Goal: Task Accomplishment & Management: Manage account settings

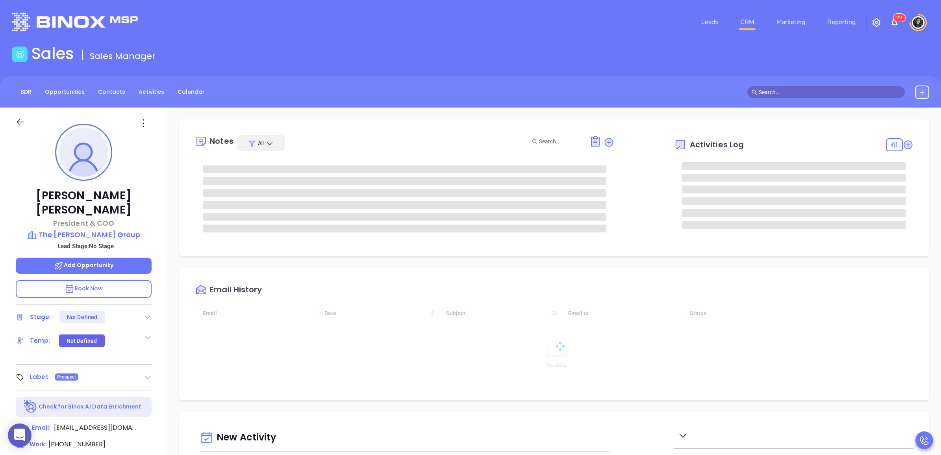
type input "[DATE]"
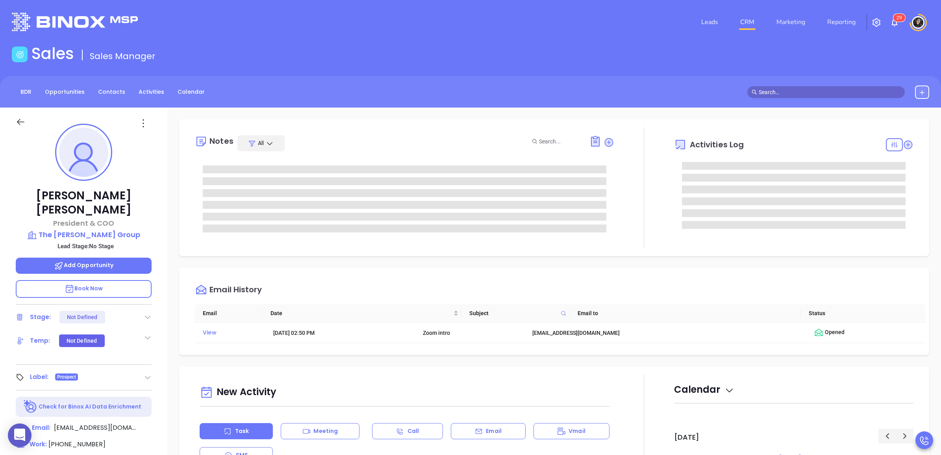
type input "[PERSON_NAME]"
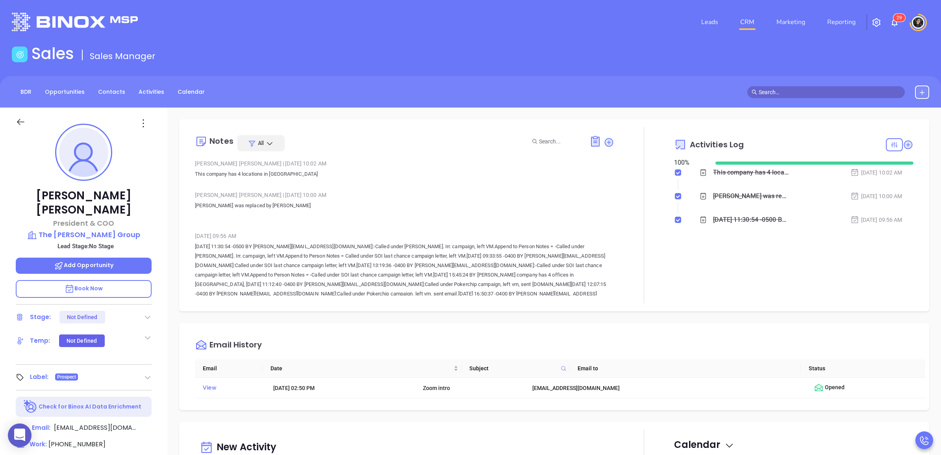
click at [829, 86] on span at bounding box center [827, 92] width 158 height 12
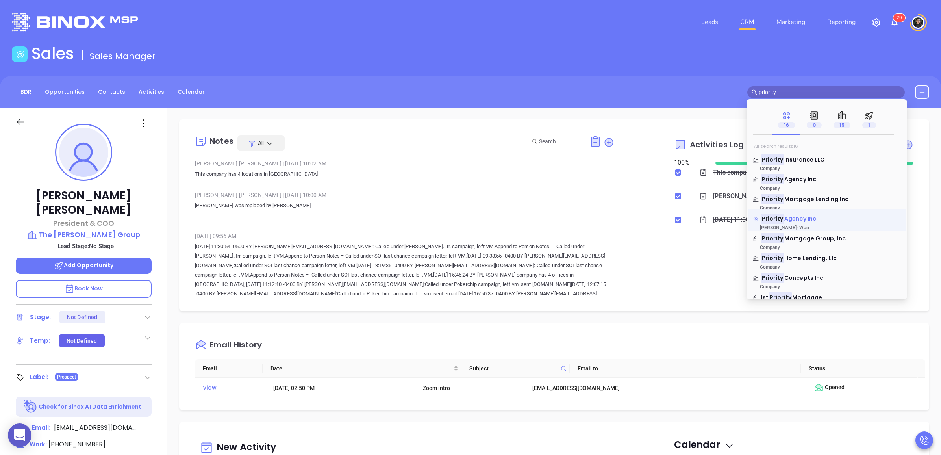
type input "priority"
click at [787, 219] on span "Agency Inc" at bounding box center [801, 219] width 32 height 8
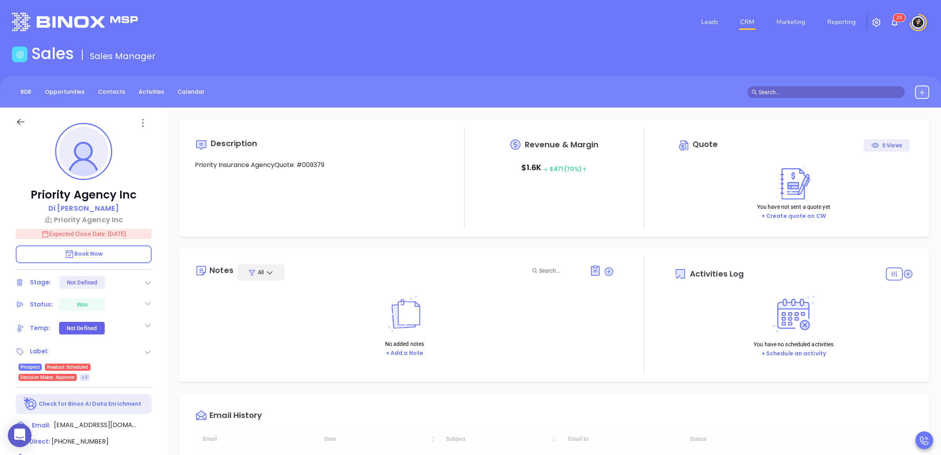
type input "09/11/2025"
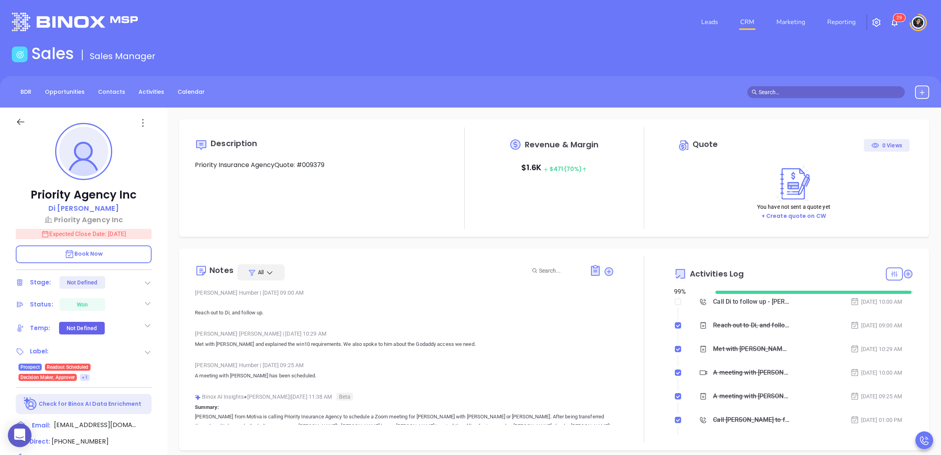
scroll to position [183, 0]
type input "Wendy Hernandez"
click at [78, 208] on p "Di Cao" at bounding box center [83, 208] width 71 height 11
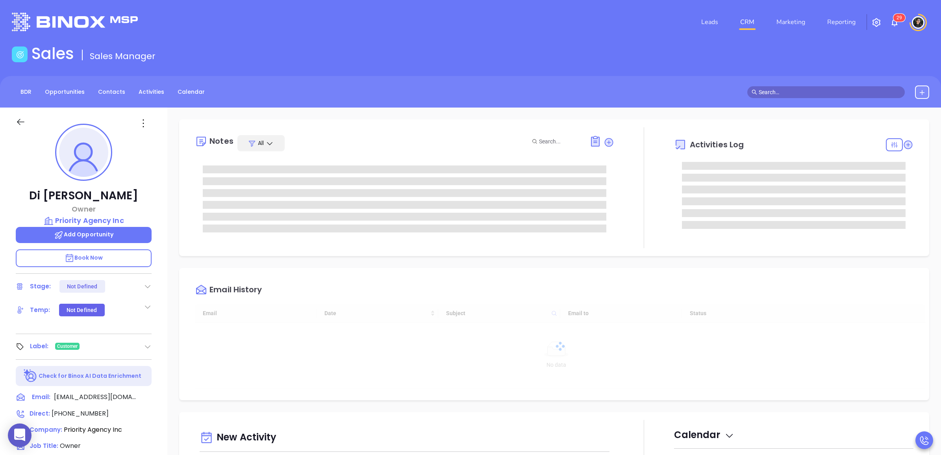
scroll to position [183, 0]
type input "[PERSON_NAME]"
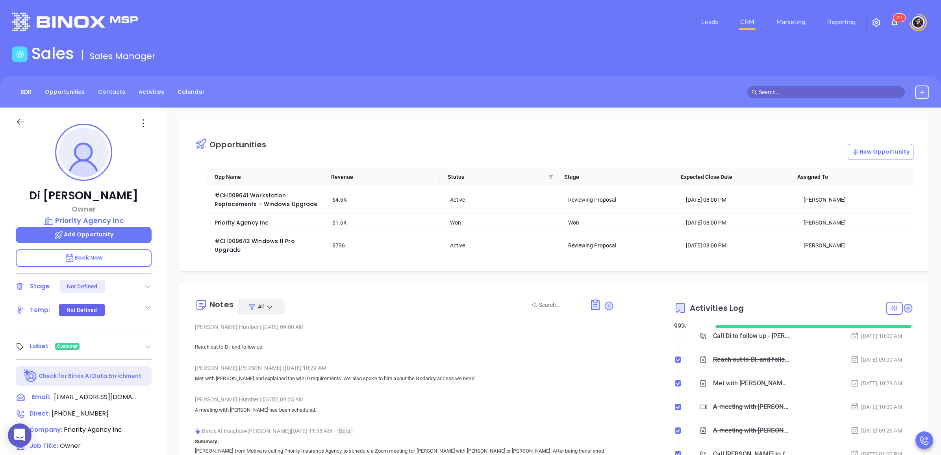
scroll to position [98, 0]
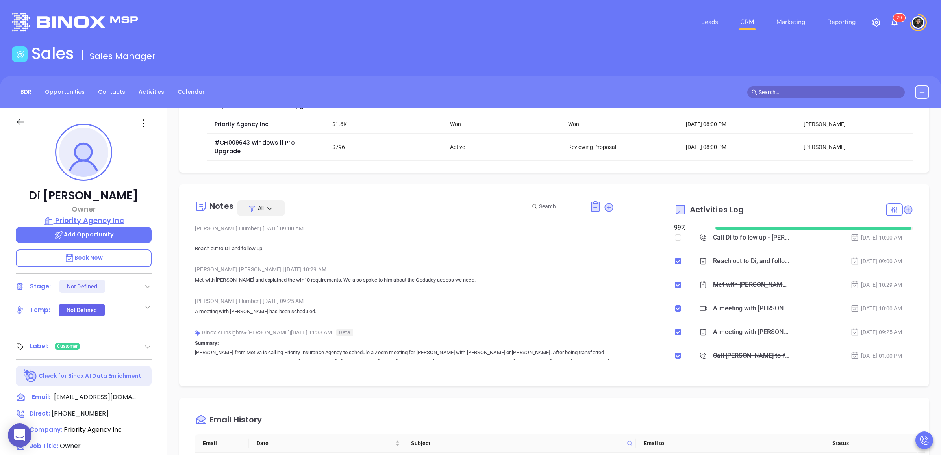
click at [101, 221] on p "Priority Agency Inc" at bounding box center [84, 220] width 136 height 11
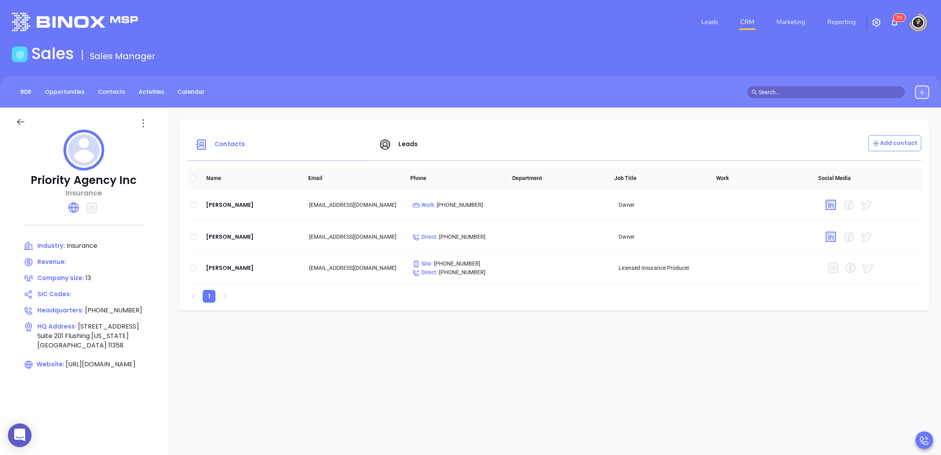
click at [17, 126] on icon at bounding box center [21, 122] width 10 height 10
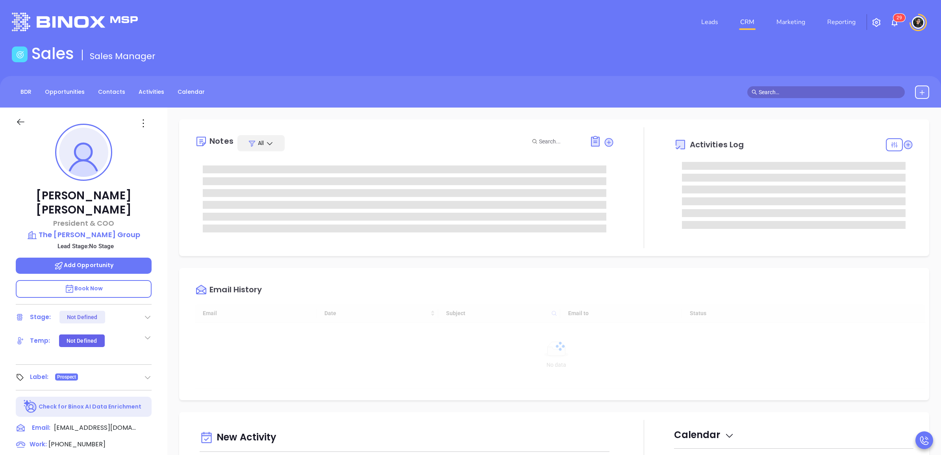
type input "09/11/2025"
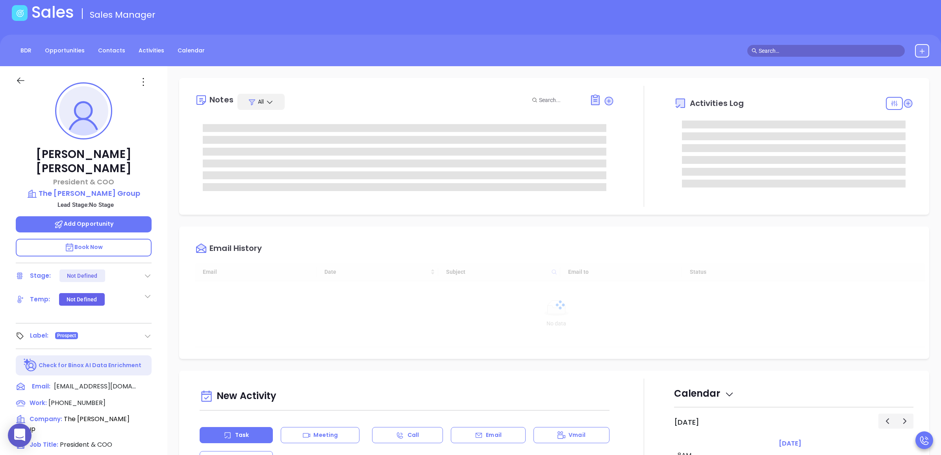
scroll to position [98, 0]
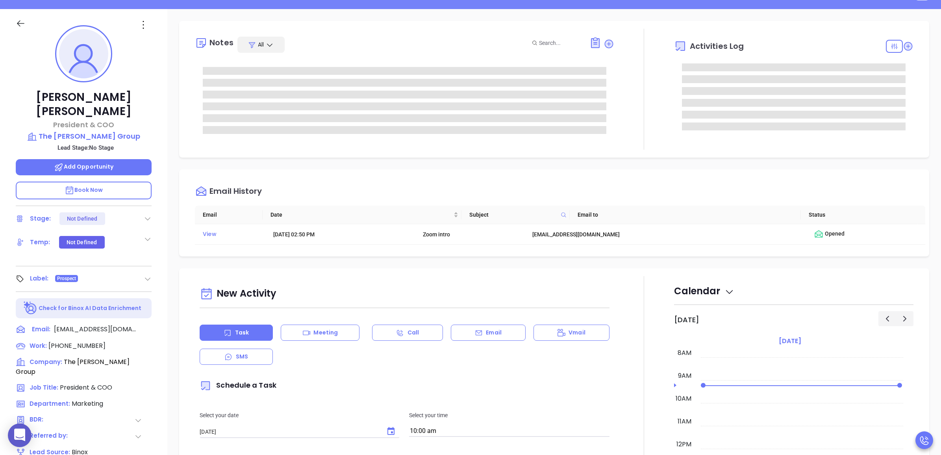
type input "Wendy Hernandez"
click at [144, 20] on icon at bounding box center [143, 25] width 13 height 13
click at [162, 111] on div "Edit" at bounding box center [181, 108] width 77 height 9
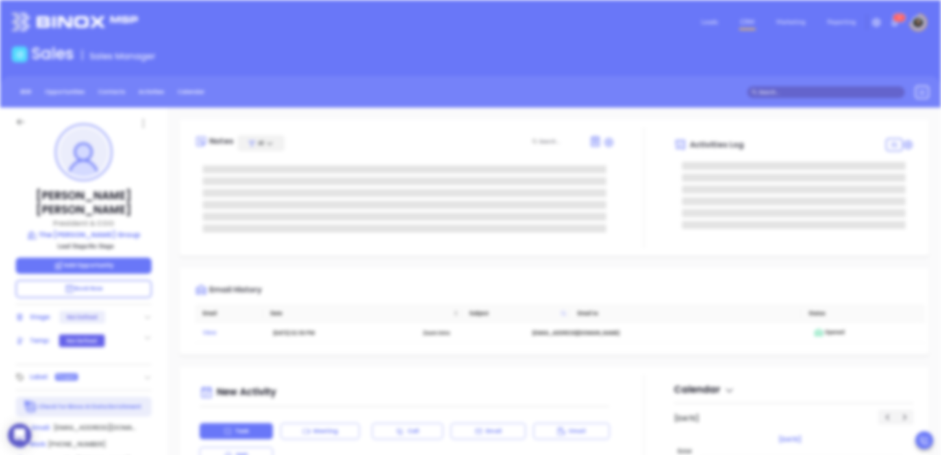
scroll to position [0, 0]
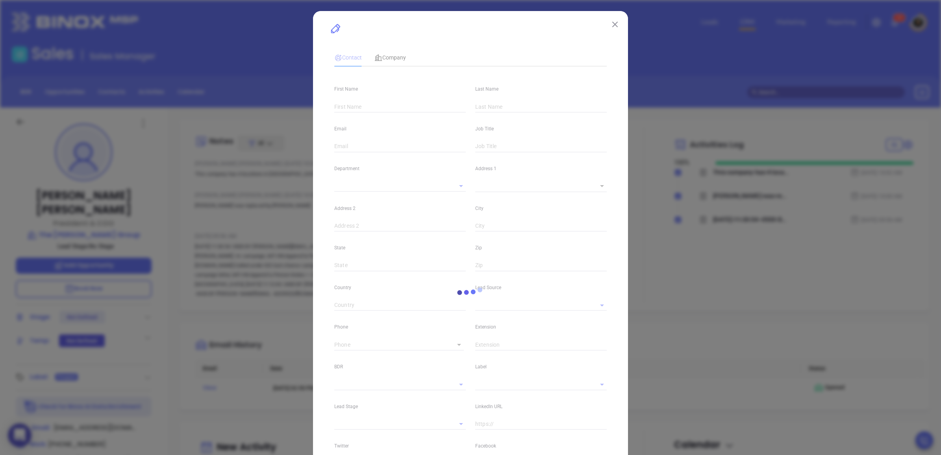
type input "[PERSON_NAME]"
type input "[EMAIL_ADDRESS][DOMAIN_NAME]"
type input "President & COO"
type input "1"
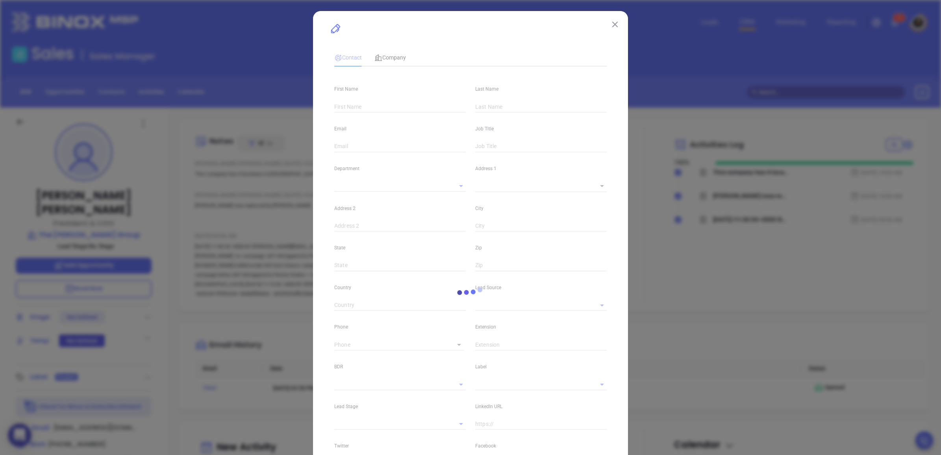
type input "www.linkedin.com/in/owenmckane/"
type input "Marketing"
type input "Binox"
type input "(845) 338-4656"
type input "1"
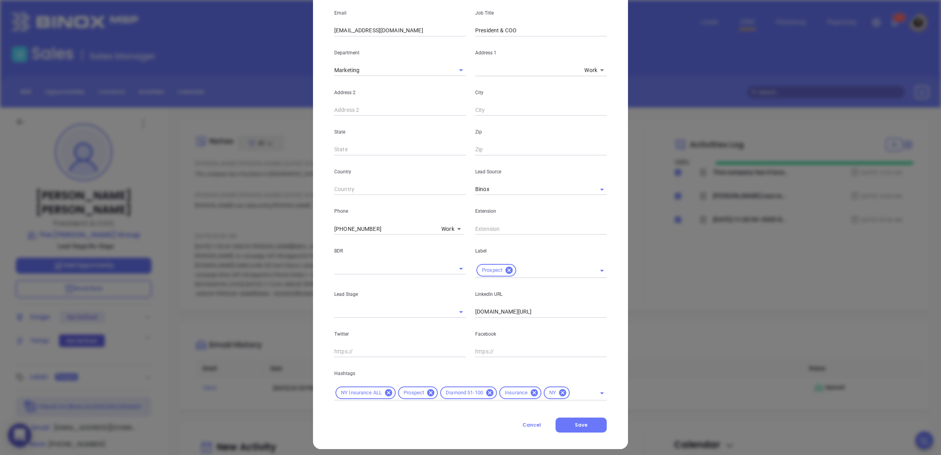
scroll to position [123, 0]
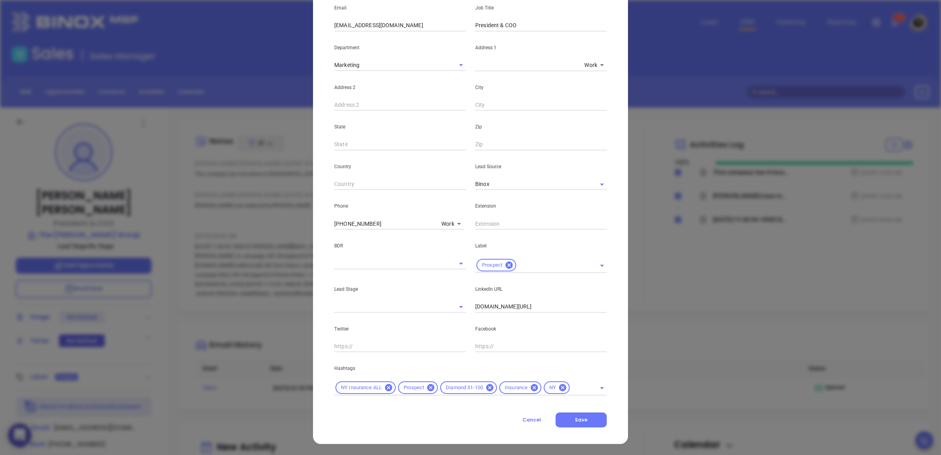
click at [448, 221] on body "0 Leads CRM Marketing Reporting 2 9 Financial Leads Leads Sales Sales Manager B…" at bounding box center [470, 227] width 941 height 455
click at [454, 249] on li "Direct" at bounding box center [464, 252] width 53 height 14
type input "3"
click at [383, 223] on input "( ) -" at bounding box center [385, 224] width 102 height 12
paste input "845) 866-8863"
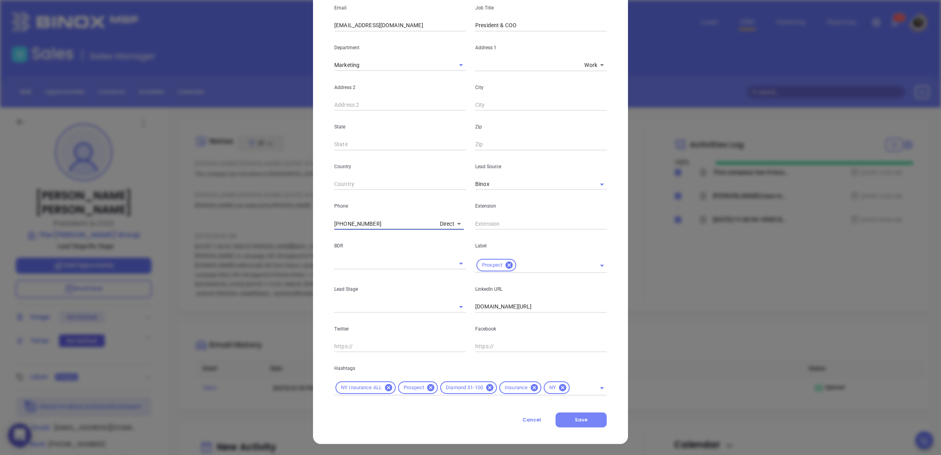
type input "(845) 866-8863"
click at [587, 418] on button "Save" at bounding box center [581, 419] width 51 height 15
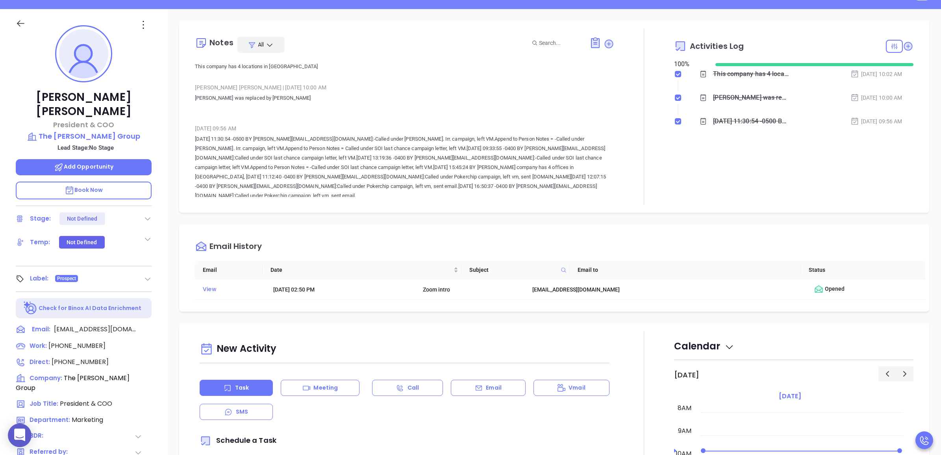
scroll to position [0, 0]
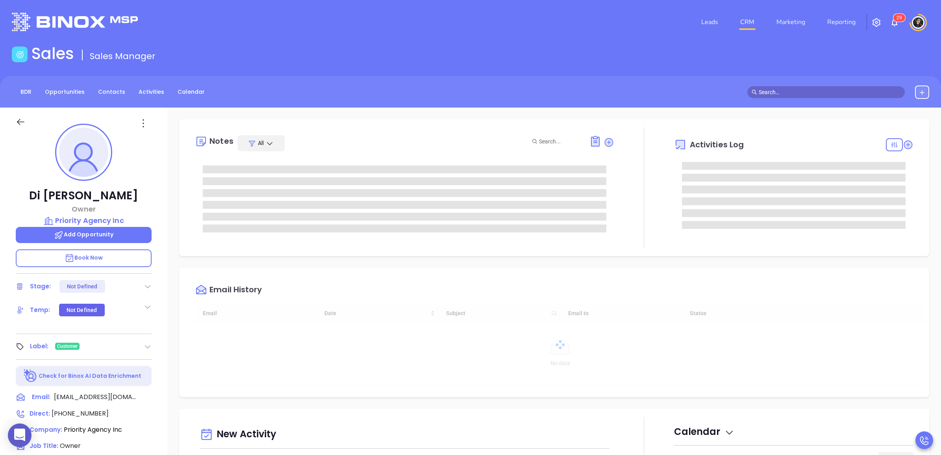
type input "[DATE]"
type input "[PERSON_NAME]"
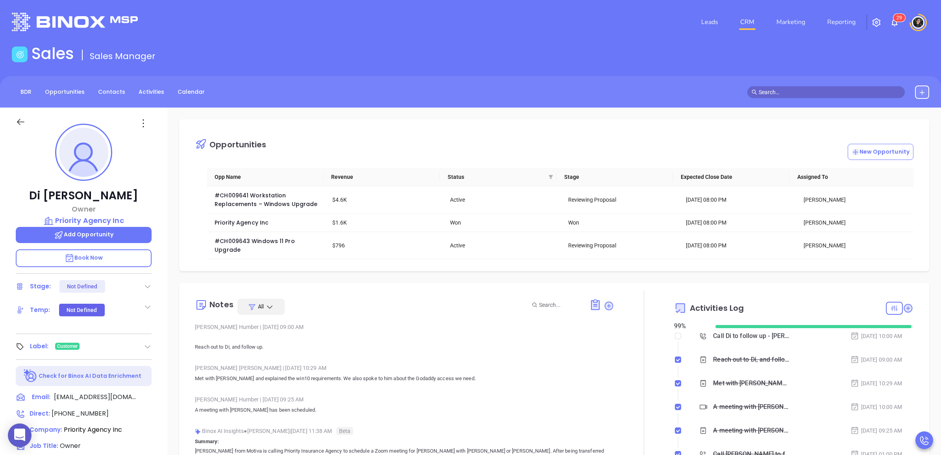
scroll to position [183, 0]
click at [86, 221] on p "Priority Agency Inc" at bounding box center [84, 220] width 136 height 11
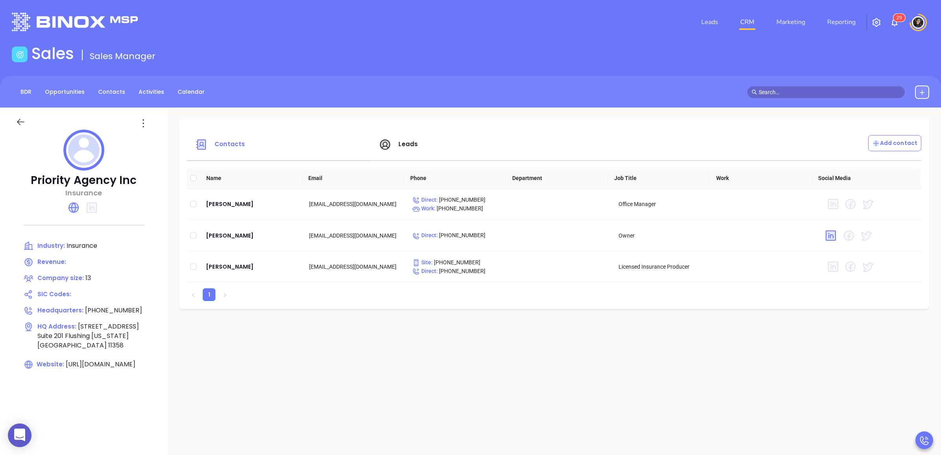
click at [750, 25] on link "CRM" at bounding box center [747, 22] width 20 height 16
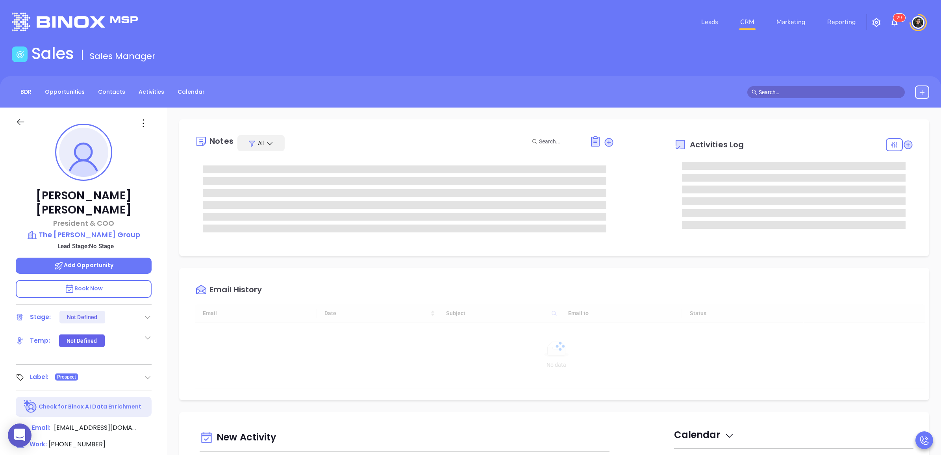
type input "[DATE]"
type input "[PERSON_NAME]"
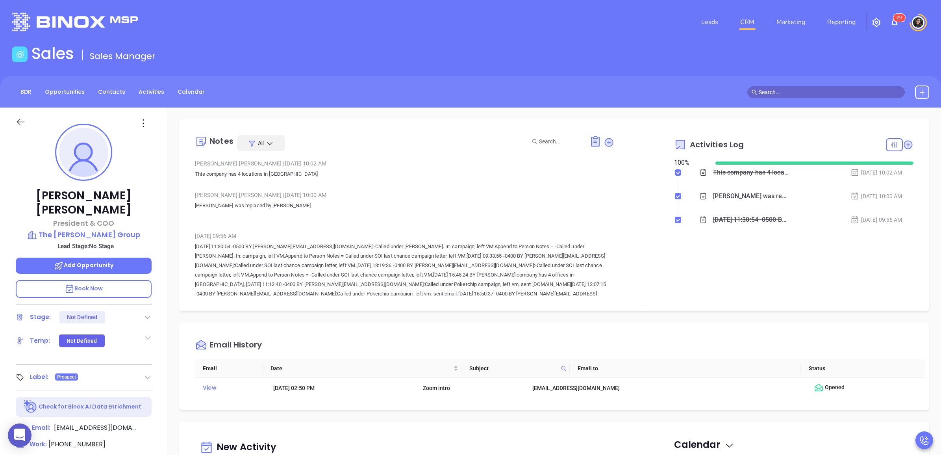
click at [751, 24] on link "CRM" at bounding box center [747, 22] width 20 height 16
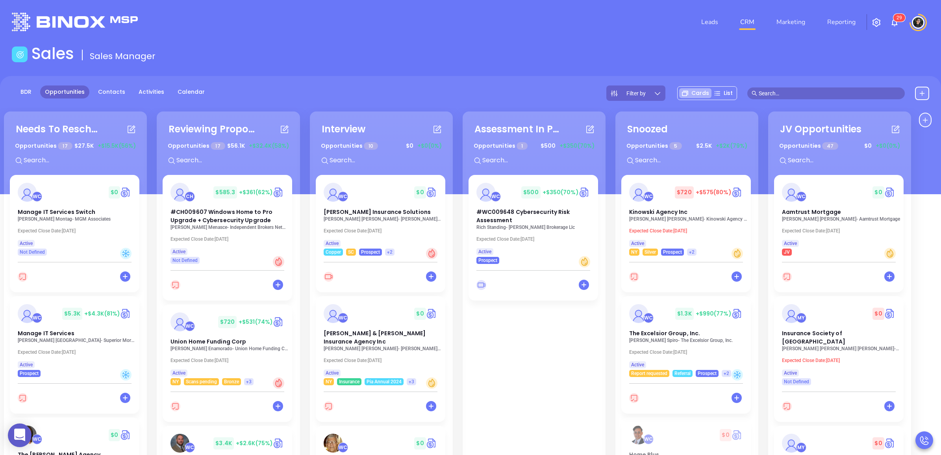
click at [820, 84] on div "BDR Opportunities Contacts Activities Calendar Filter by Cards List" at bounding box center [470, 135] width 941 height 118
click at [823, 90] on input "text" at bounding box center [830, 93] width 142 height 9
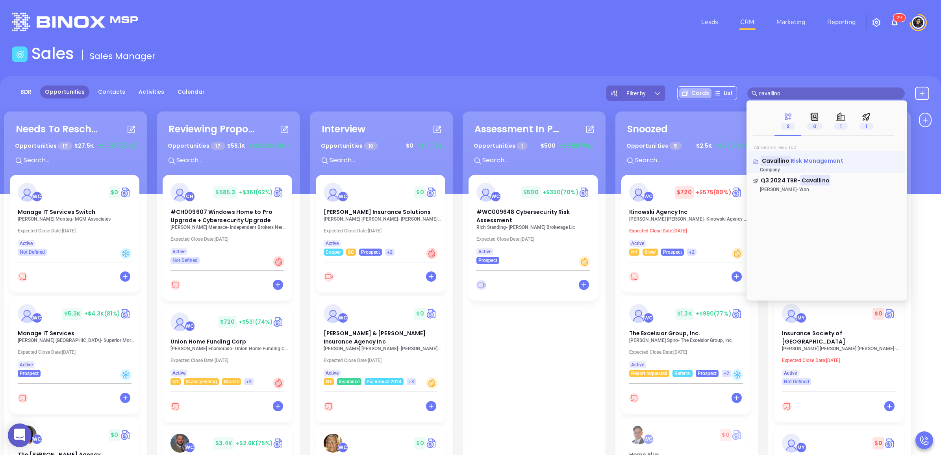
type input "cavallino"
click at [818, 159] on span "Risk Management" at bounding box center [817, 161] width 53 height 8
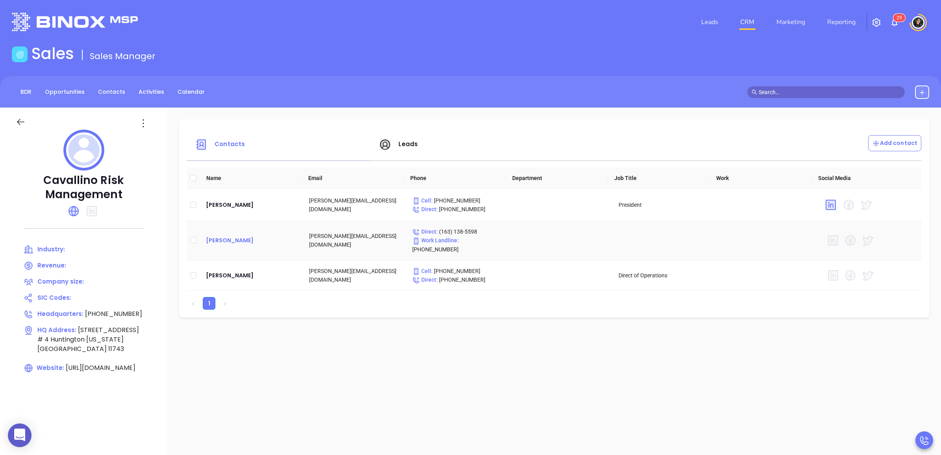
click at [243, 236] on div "Steven McCluskey" at bounding box center [251, 240] width 91 height 9
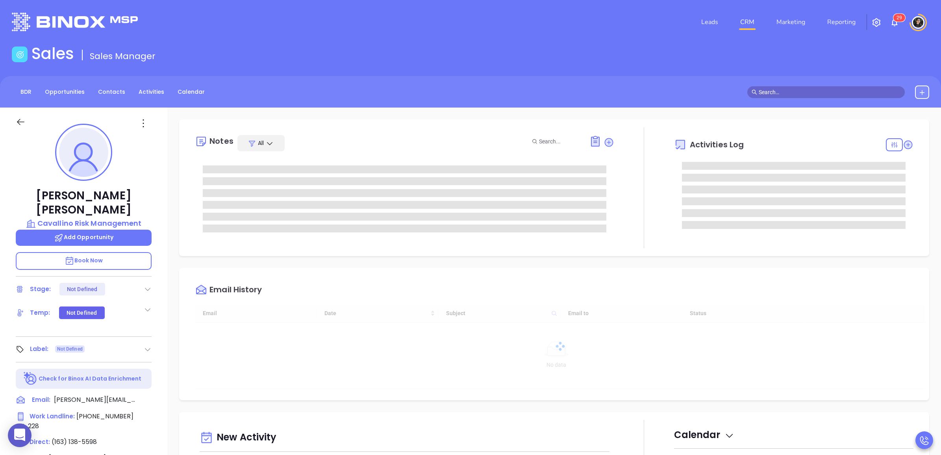
type input "[DATE]"
type input "[PERSON_NAME]"
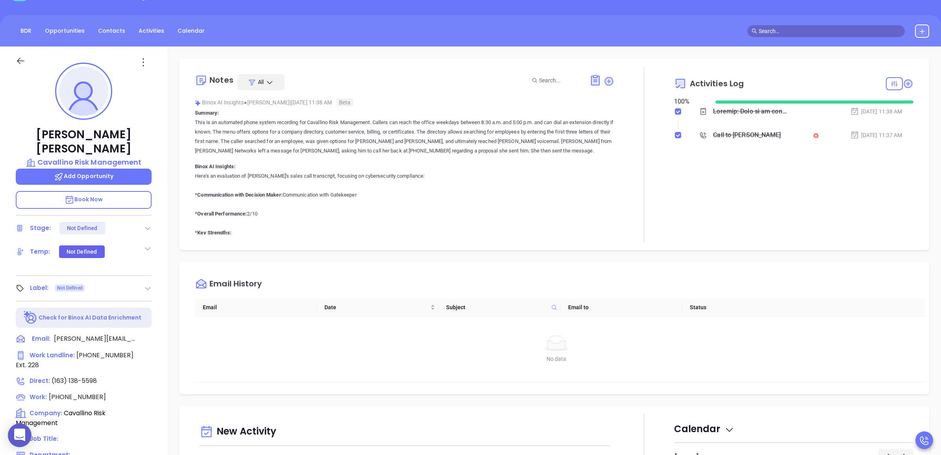
scroll to position [98, 0]
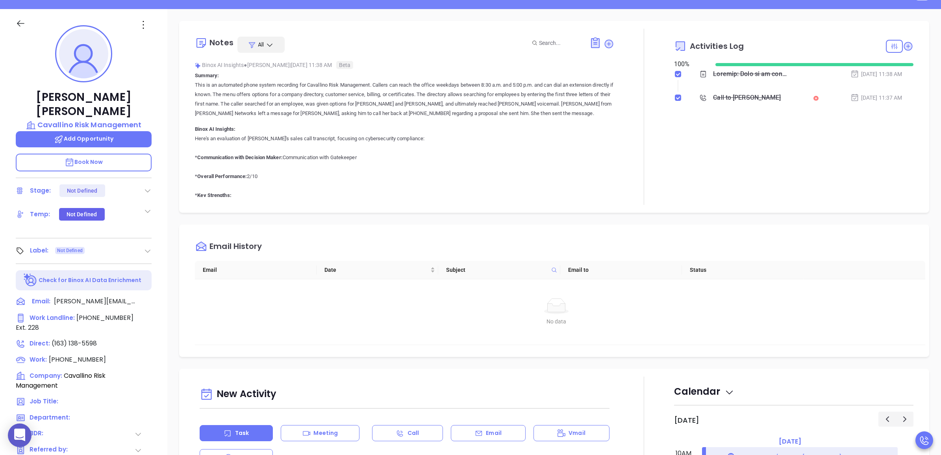
click at [95, 154] on p "Book Now" at bounding box center [84, 163] width 136 height 18
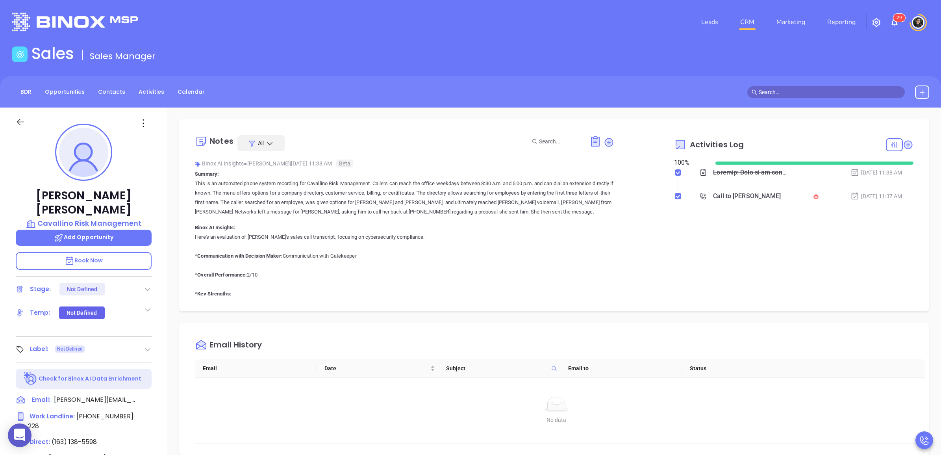
click at [747, 195] on div "Call to Steven McCluskey" at bounding box center [747, 196] width 68 height 12
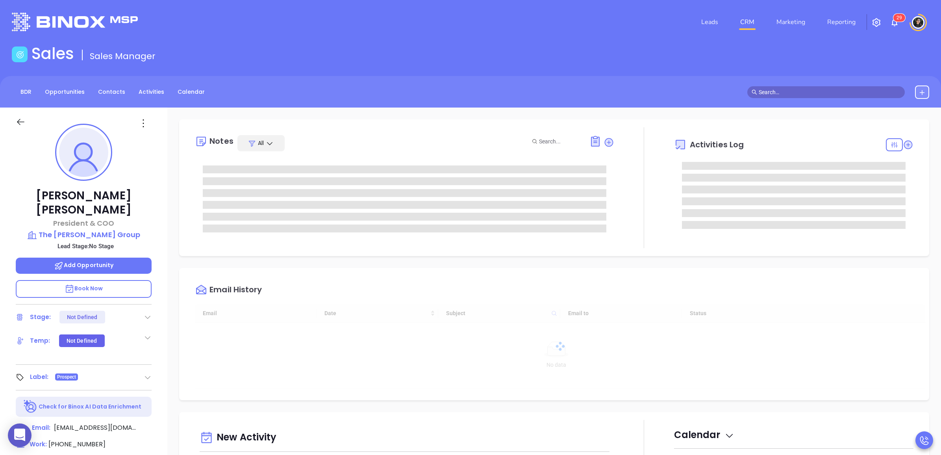
type input "[DATE]"
type input "Wendy Hernandez"
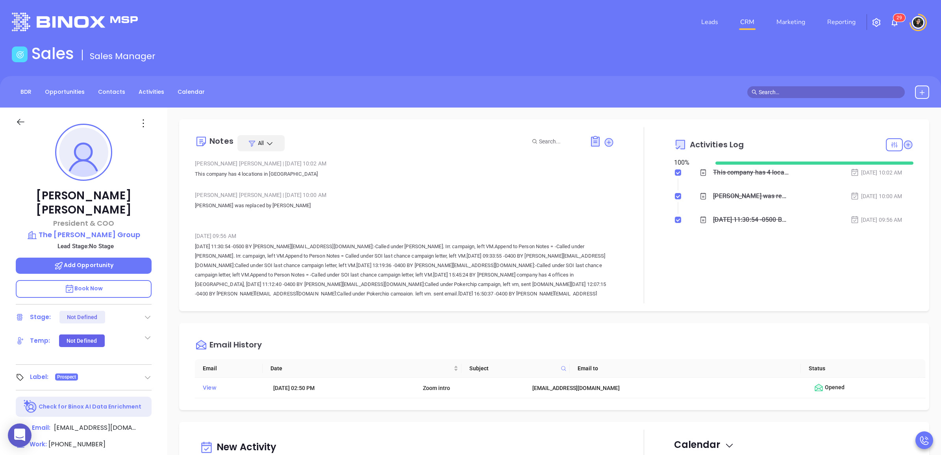
click at [141, 123] on icon at bounding box center [143, 123] width 13 height 13
click at [170, 209] on div "Edit" at bounding box center [181, 207] width 77 height 9
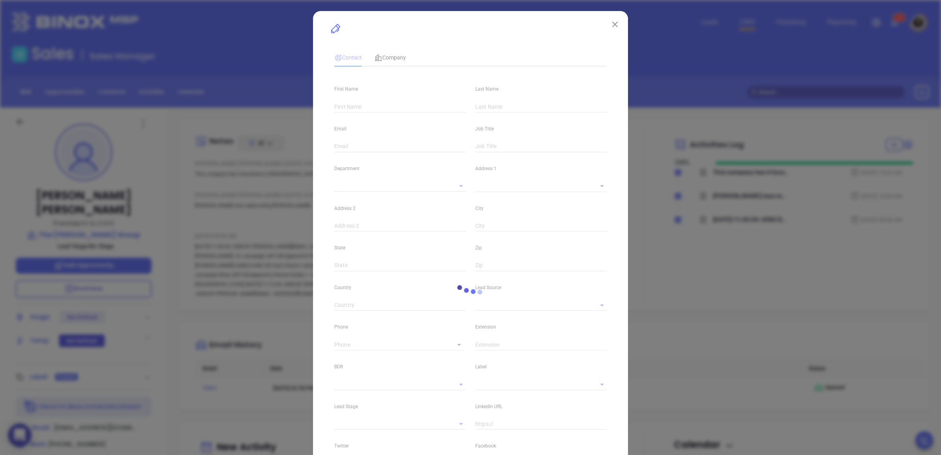
type input "[PERSON_NAME]"
type input "McKane"
type input "omckane@reisinsurance.com"
type input "President & COO"
type input "1"
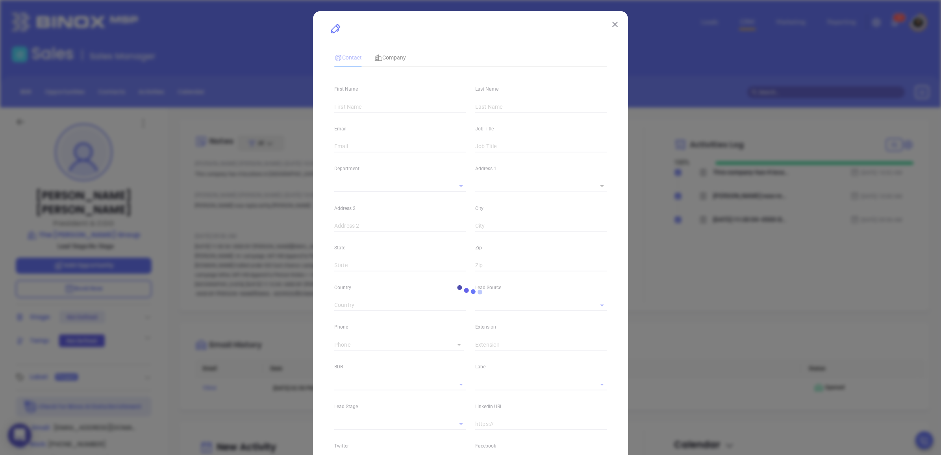
type input "www.linkedin.com/in/owenmckane/"
type input "Marketing"
type input "Binox"
type input "[PHONE_NUMBER]"
type input "1"
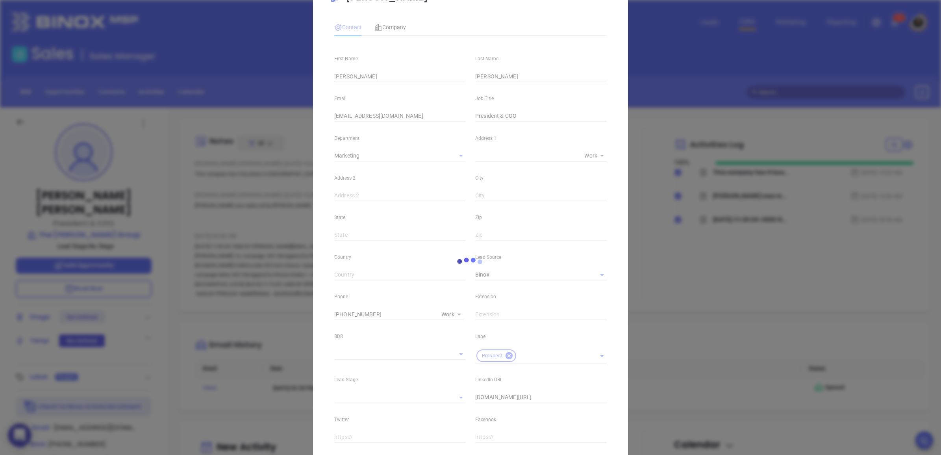
scroll to position [0, 0]
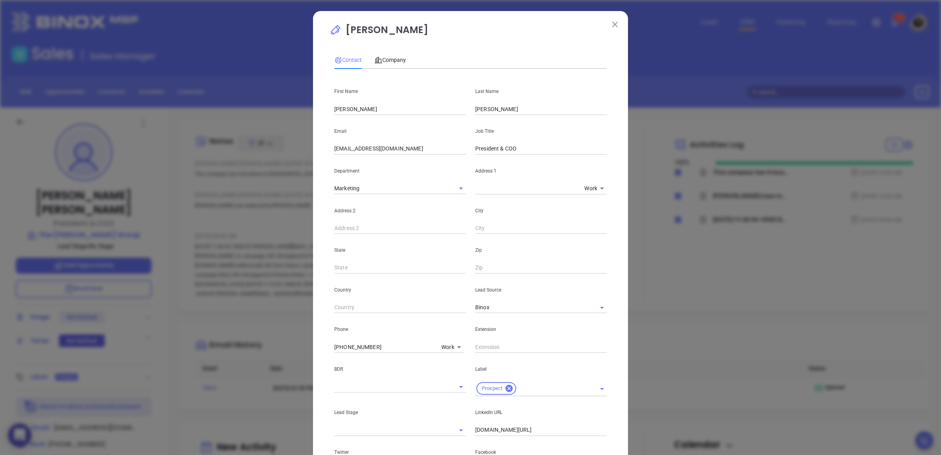
click at [445, 345] on body "0 Leads CRM Marketing Reporting 2 9 Financial Leads Leads Sales Sales Manager B…" at bounding box center [470, 227] width 941 height 455
click at [455, 340] on li "Direct" at bounding box center [464, 339] width 53 height 14
type input "(845) 866-8863"
type input "3"
click at [385, 340] on div "(845) 866-8863 Direct 3" at bounding box center [402, 346] width 136 height 13
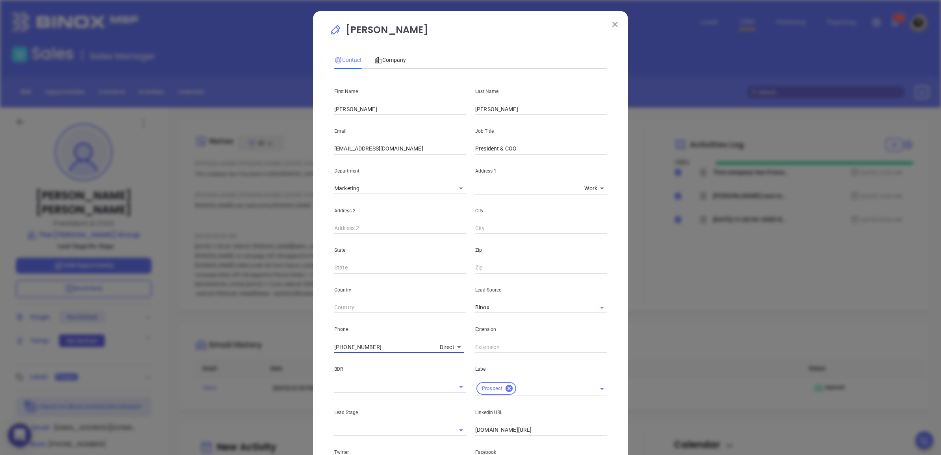
click at [388, 349] on input "(845) 866-8863" at bounding box center [385, 347] width 102 height 12
click at [389, 349] on input "(845) 866-8863" at bounding box center [385, 347] width 102 height 12
type input "( ) -"
click at [459, 345] on body "0 Leads CRM Marketing Reporting 2 9 Financial Leads Leads Sales Sales Manager B…" at bounding box center [470, 227] width 941 height 455
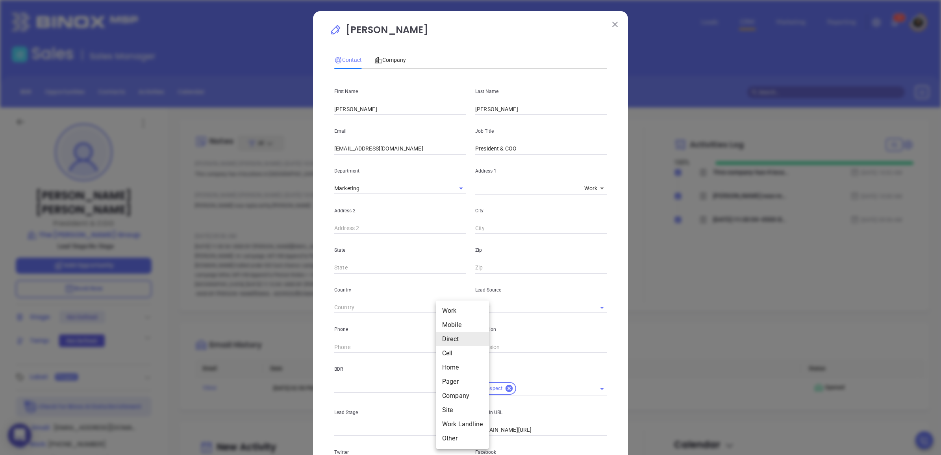
click at [458, 356] on li "Cell" at bounding box center [462, 353] width 53 height 14
type input "4"
click at [375, 347] on input "( ) -" at bounding box center [388, 347] width 108 height 12
paste input "845) 866-8863"
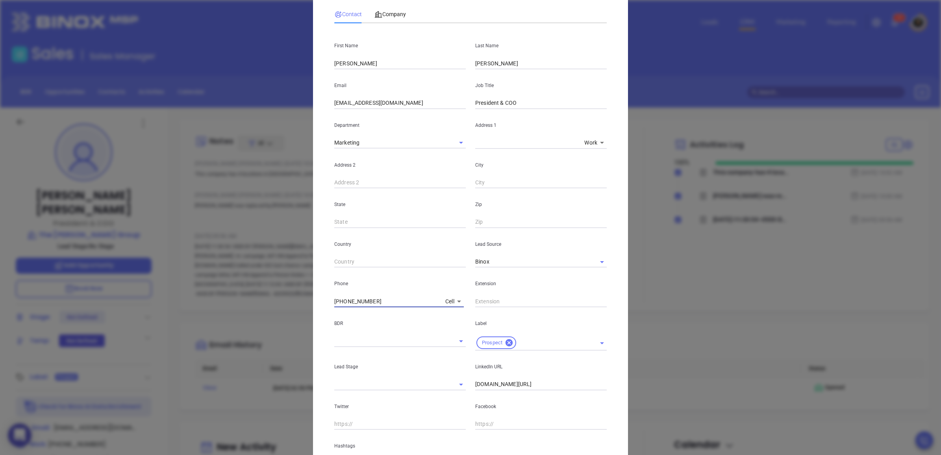
scroll to position [123, 0]
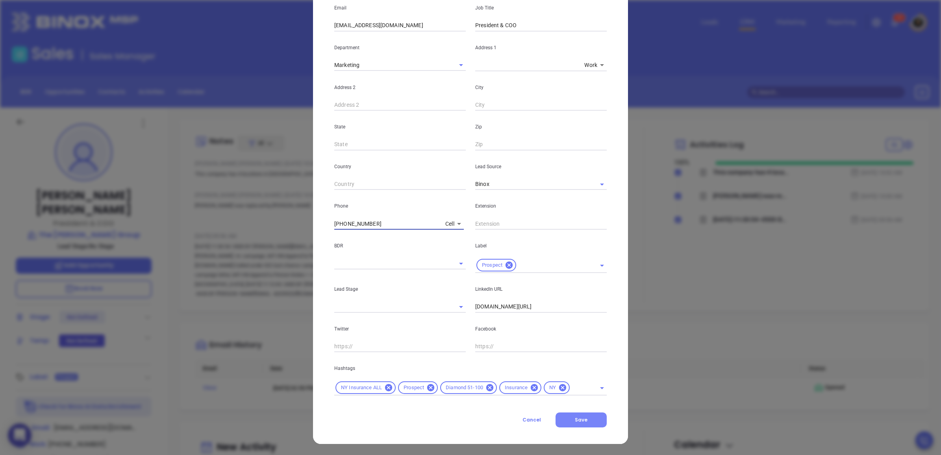
type input "(845) 866-8863"
click at [575, 419] on span "Save" at bounding box center [581, 419] width 13 height 7
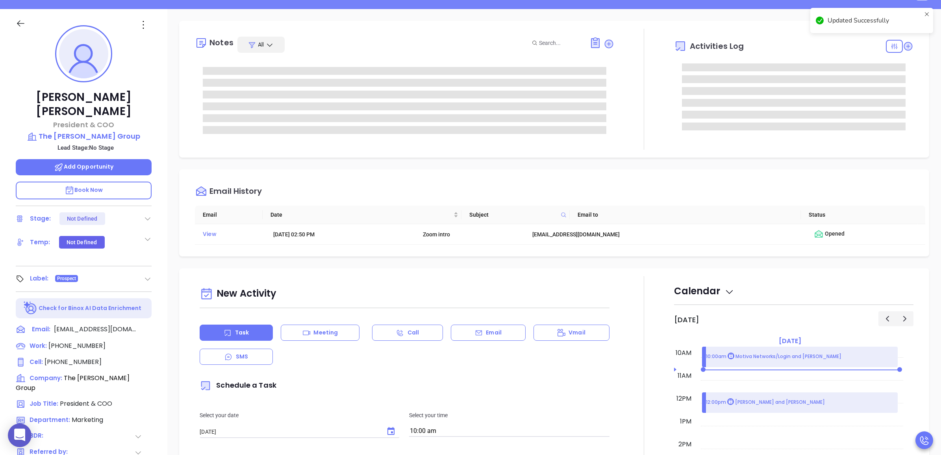
scroll to position [0, 0]
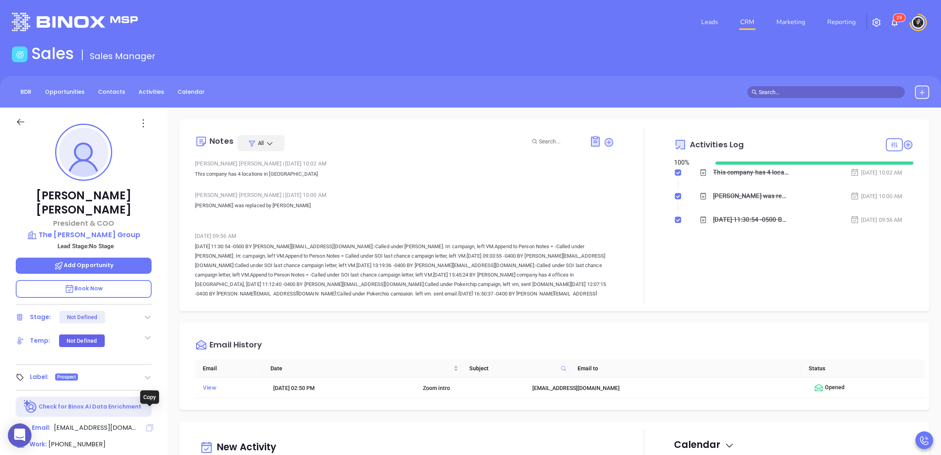
click at [148, 424] on icon at bounding box center [149, 427] width 7 height 7
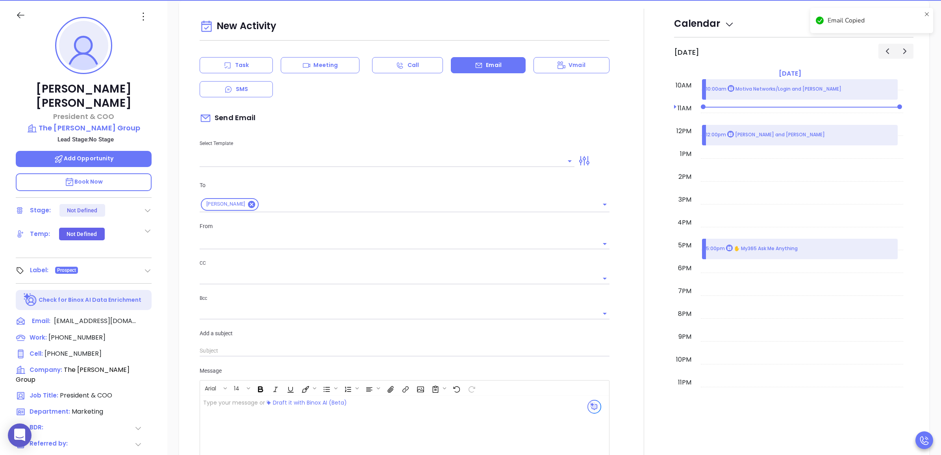
scroll to position [107, 0]
type input "[PERSON_NAME]"
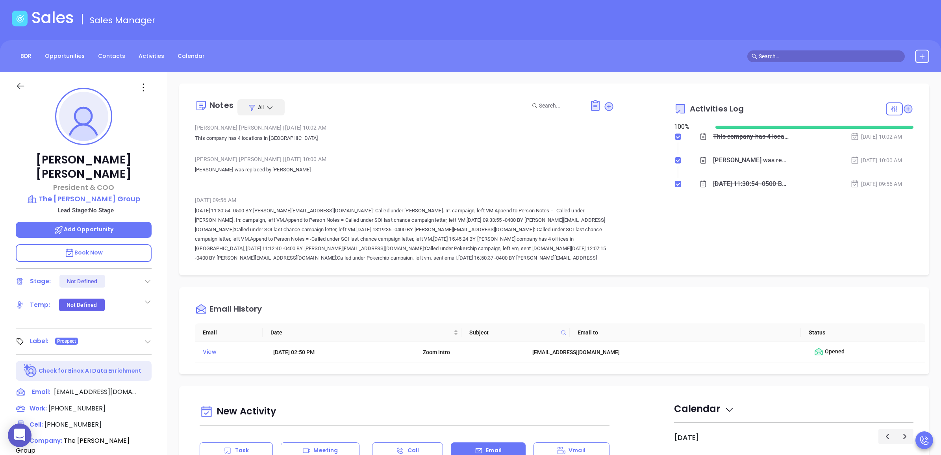
scroll to position [0, 0]
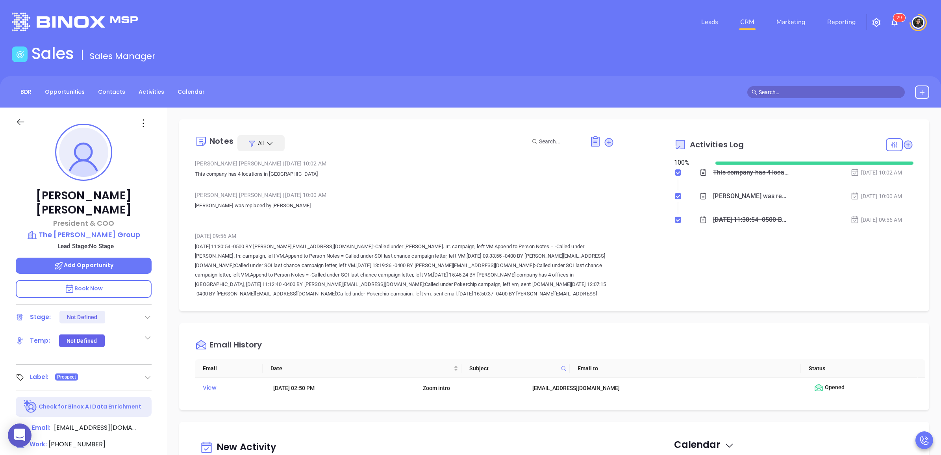
click at [121, 258] on p "Add Opportunity" at bounding box center [84, 266] width 136 height 16
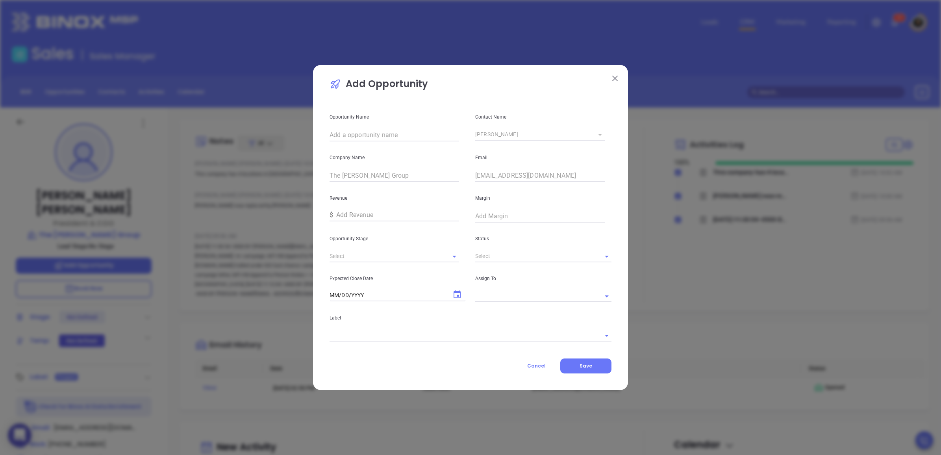
click at [413, 137] on input "text" at bounding box center [395, 135] width 130 height 13
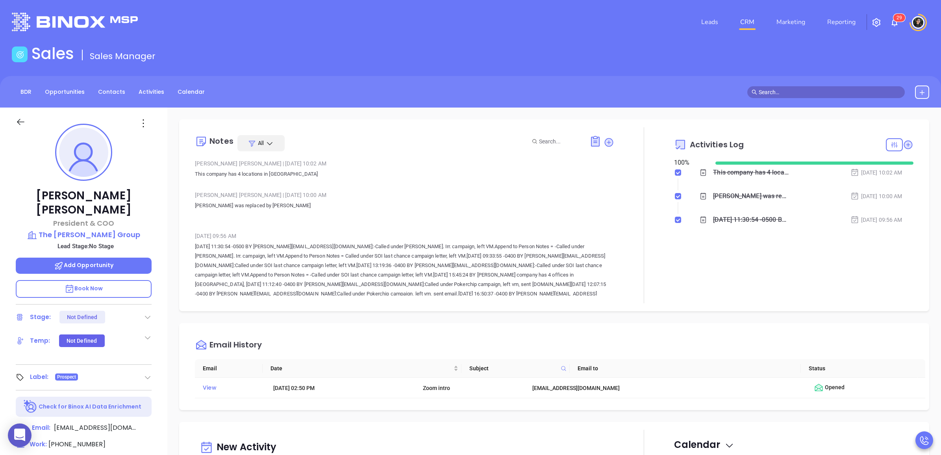
click at [131, 198] on p "Owen McKane" at bounding box center [84, 203] width 136 height 28
click at [129, 258] on p "Add Opportunity" at bounding box center [84, 266] width 136 height 16
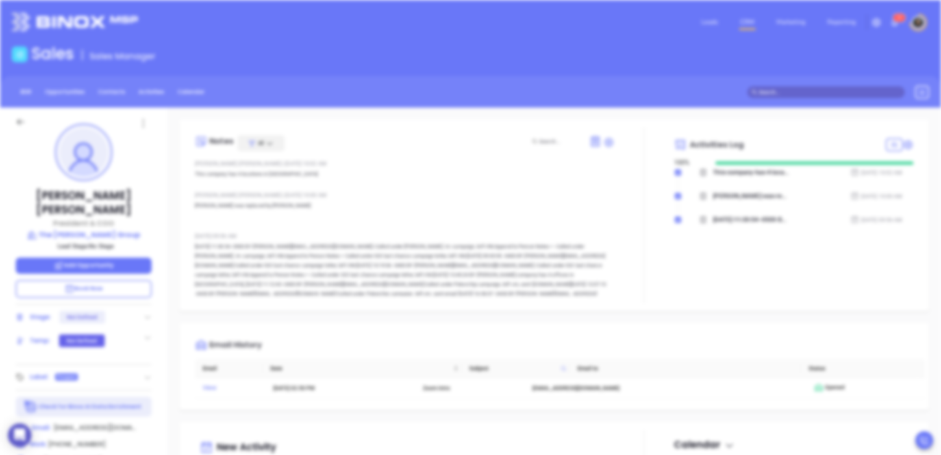
type input "Owen McKane"
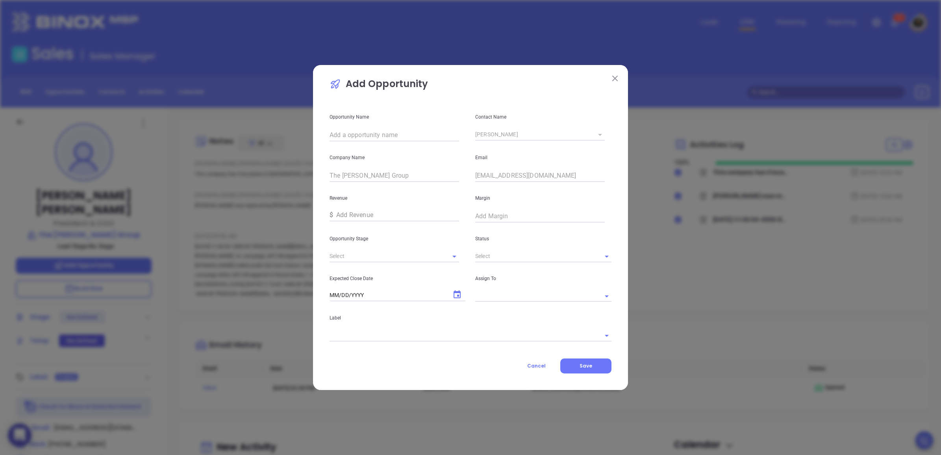
click at [424, 137] on input "text" at bounding box center [395, 135] width 130 height 13
click at [559, 166] on div "Email omckane@reisinsurance.com" at bounding box center [544, 161] width 146 height 41
click at [380, 138] on input "text" at bounding box center [395, 135] width 130 height 13
paste input "The [PERSON_NAME] Group"
click at [450, 259] on icon "Open" at bounding box center [454, 256] width 9 height 9
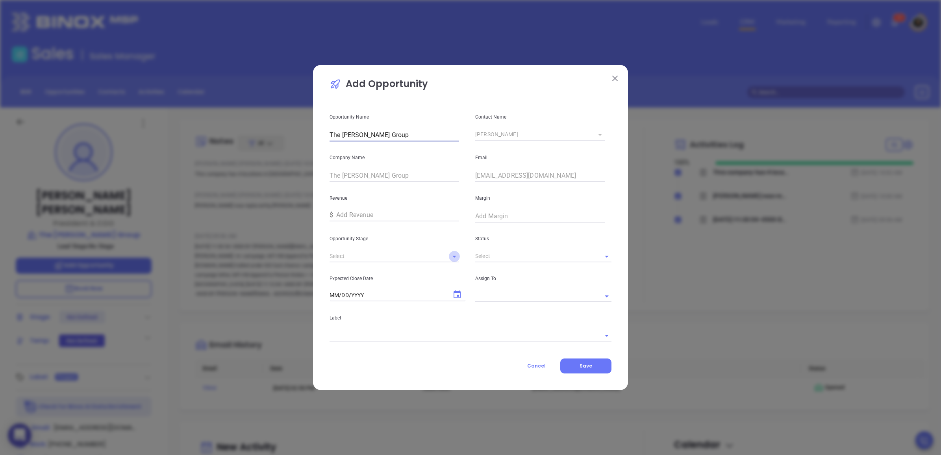
type input "The [PERSON_NAME] Group"
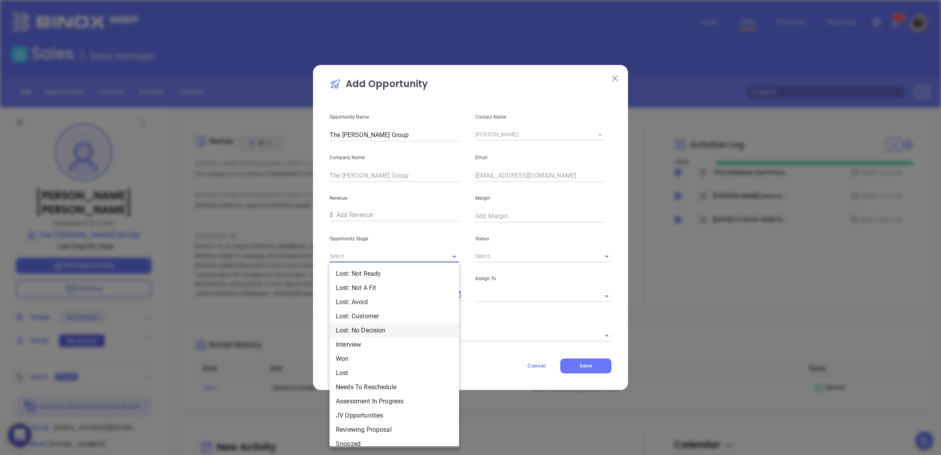
scroll to position [22, 0]
click at [384, 420] on li "Reviewing Proposal" at bounding box center [395, 422] width 130 height 14
type input "Reviewing Proposal"
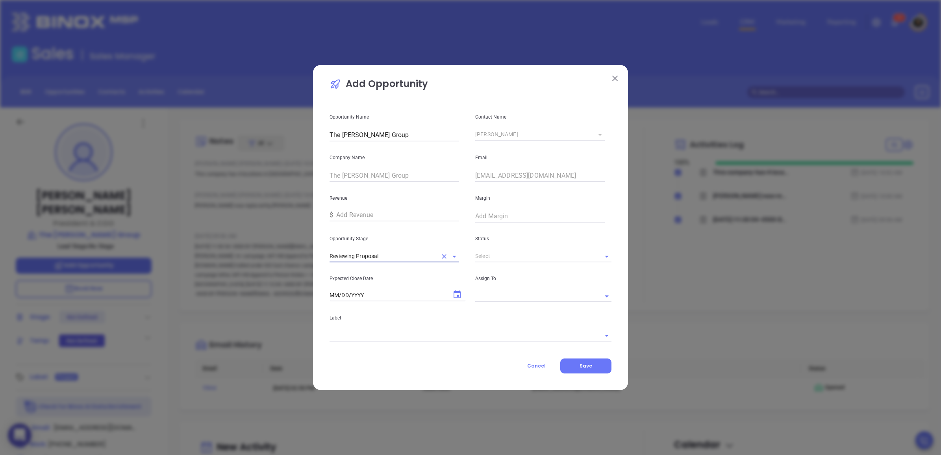
click at [592, 253] on div at bounding box center [601, 256] width 20 height 11
click at [599, 257] on div at bounding box center [601, 256] width 20 height 11
click at [605, 254] on icon "Open" at bounding box center [606, 256] width 9 height 9
click at [499, 313] on li "Active" at bounding box center [543, 317] width 136 height 14
type input "Active"
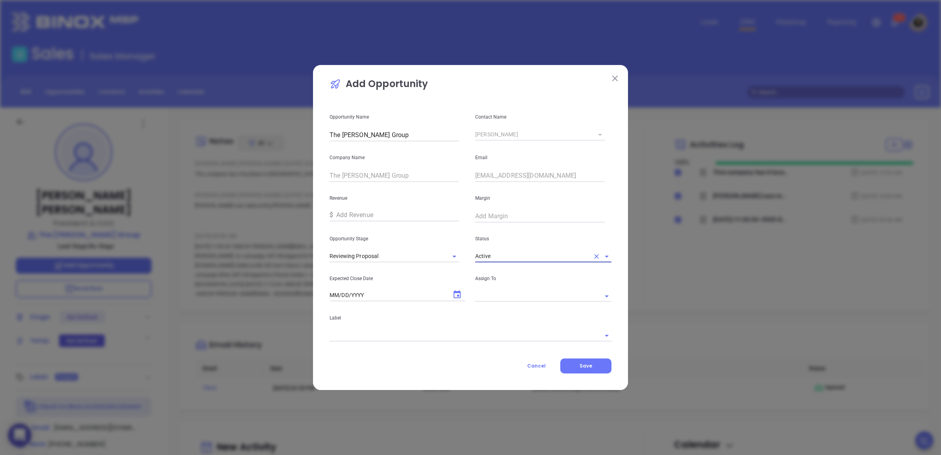
click at [456, 298] on icon "Choose date" at bounding box center [457, 294] width 9 height 9
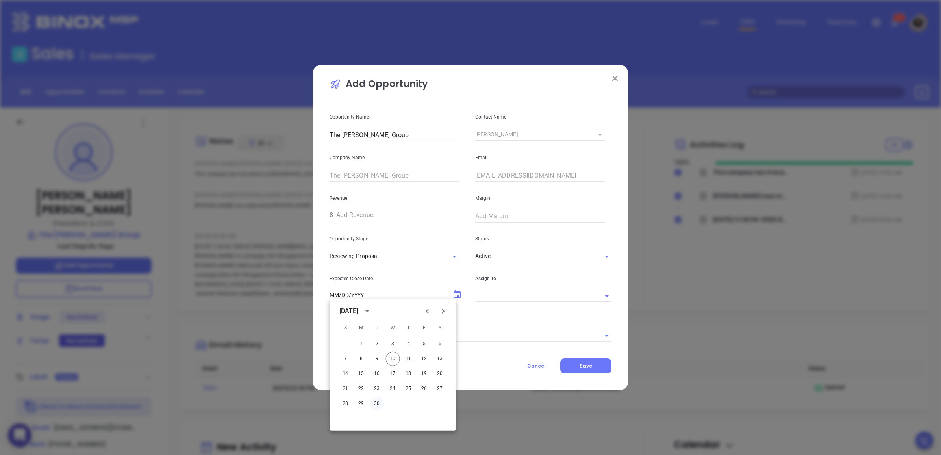
click at [378, 401] on button "30" at bounding box center [377, 404] width 14 height 14
type input "09/30/2025"
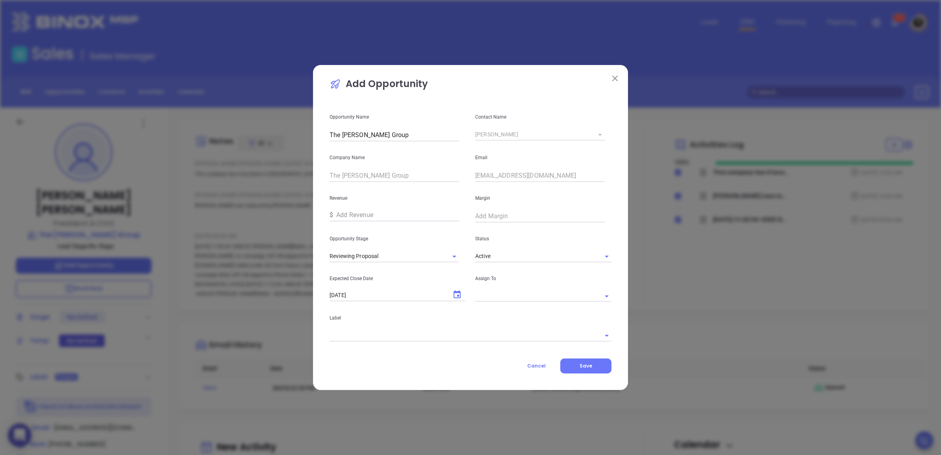
click at [598, 299] on div at bounding box center [601, 296] width 20 height 11
click at [603, 297] on icon "Open" at bounding box center [606, 295] width 9 height 9
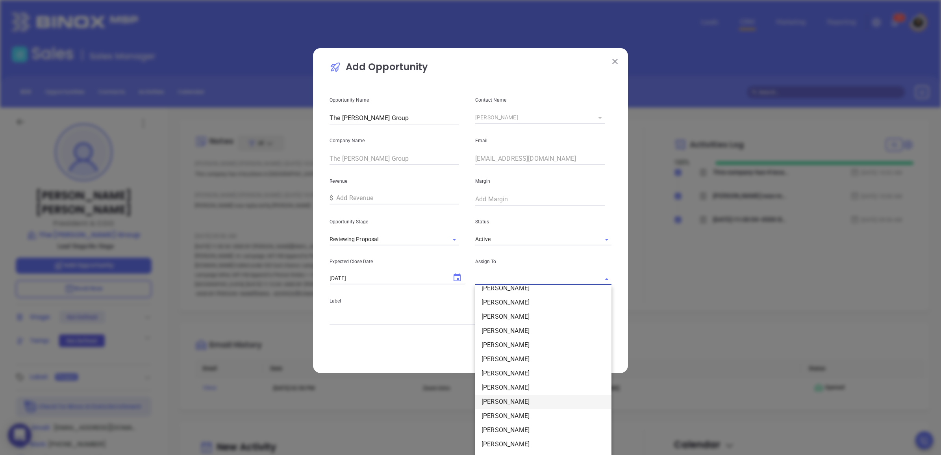
scroll to position [32, 0]
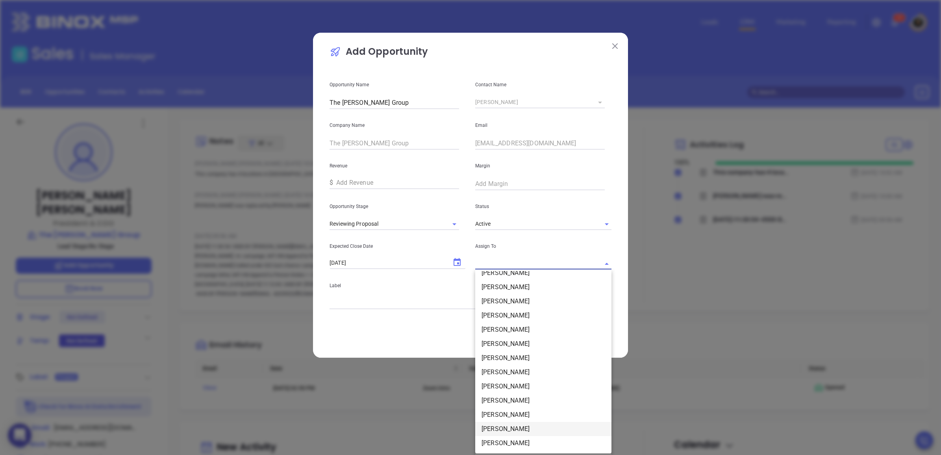
click at [522, 427] on li "[PERSON_NAME]" at bounding box center [543, 429] width 136 height 14
type input "[PERSON_NAME]"
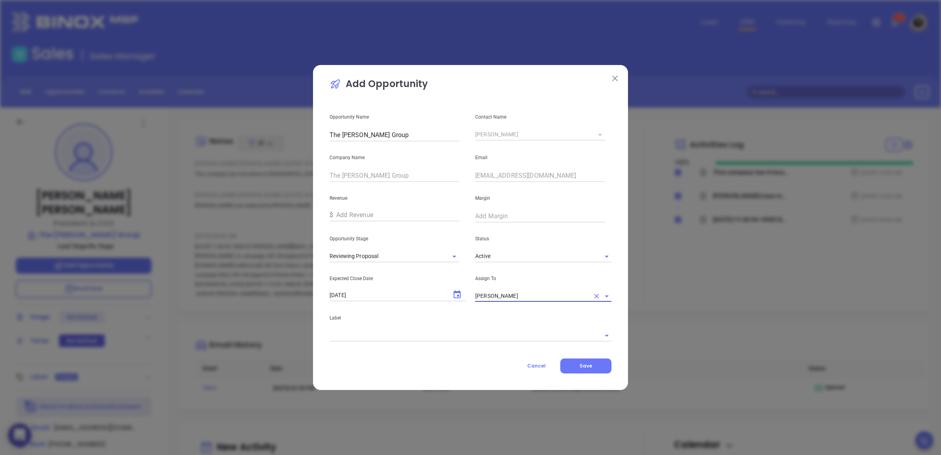
scroll to position [0, 0]
click at [594, 364] on button "Save" at bounding box center [586, 365] width 51 height 15
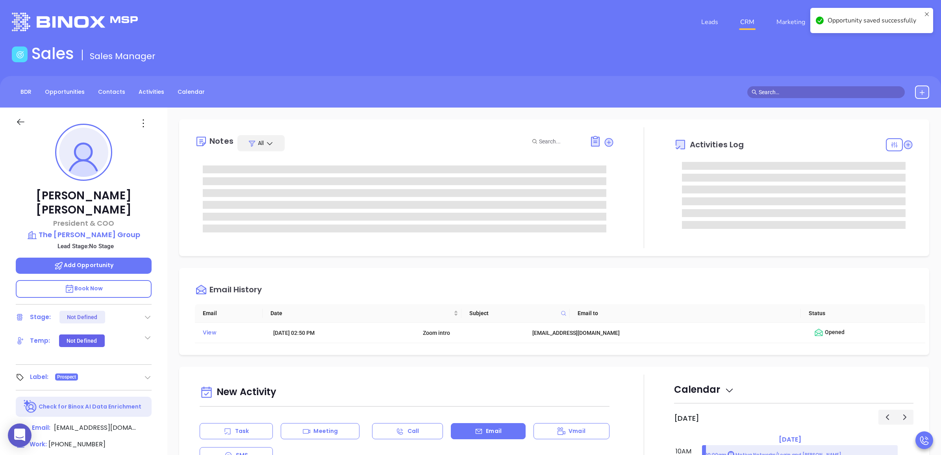
click at [750, 15] on link "CRM" at bounding box center [747, 22] width 20 height 16
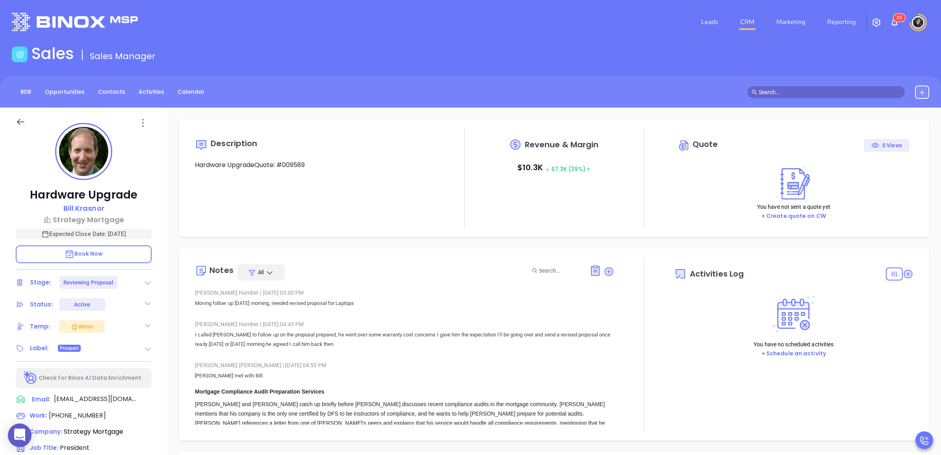
type input "[DATE]"
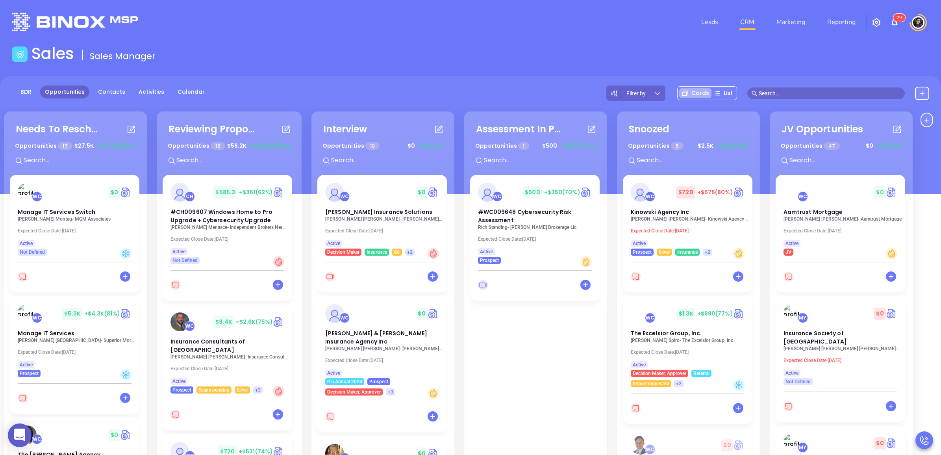
click at [723, 55] on div "Sales Sales Manager" at bounding box center [470, 55] width 927 height 22
click at [227, 162] on input "text" at bounding box center [235, 160] width 118 height 10
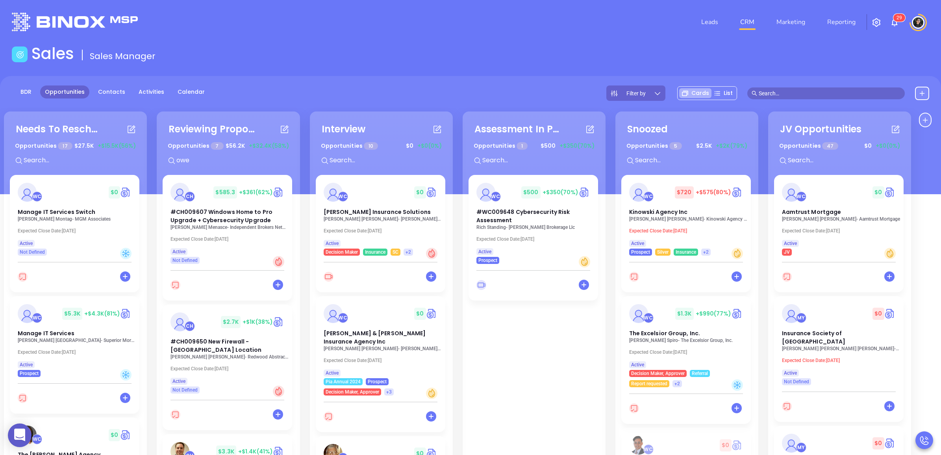
type input "owen"
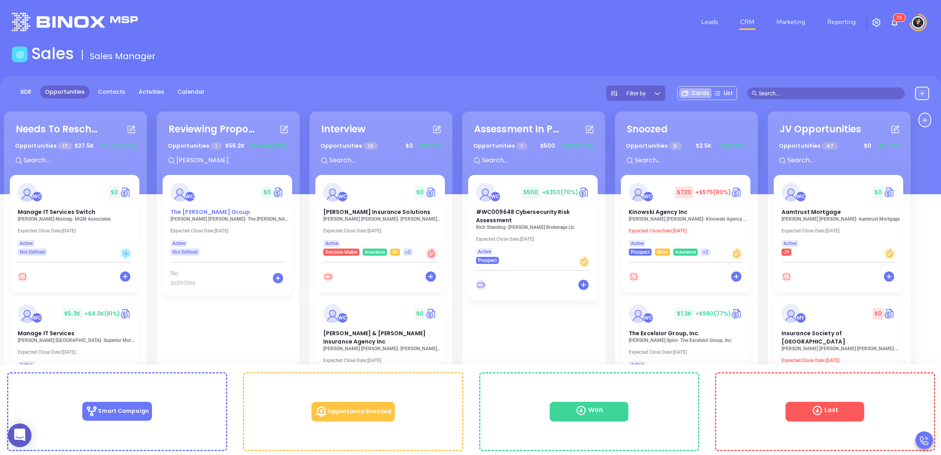
click at [201, 208] on span "The Reis Group" at bounding box center [211, 212] width 80 height 8
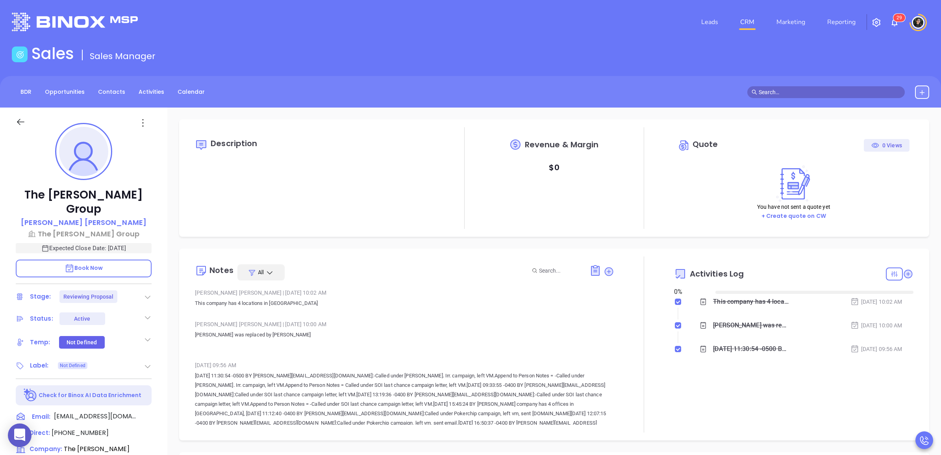
type input "09/11/2025"
type input "Wendy Hernandez"
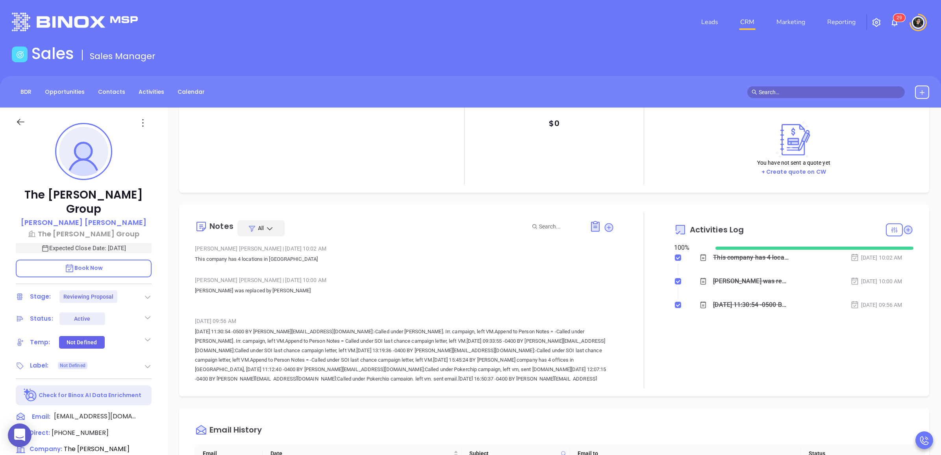
scroll to position [0, 0]
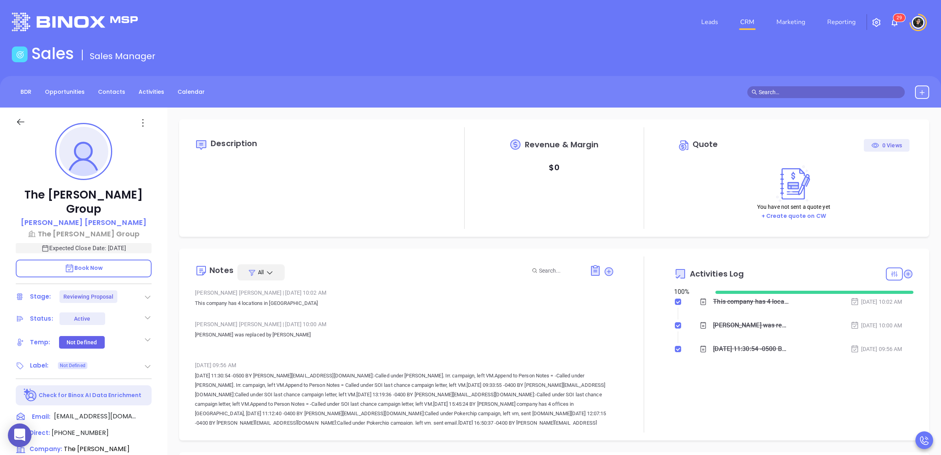
click at [607, 267] on icon at bounding box center [609, 271] width 11 height 11
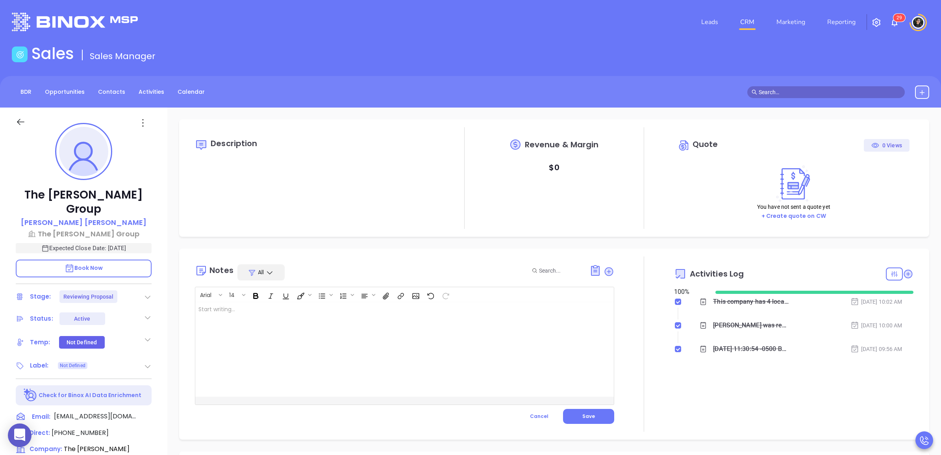
drag, startPoint x: 300, startPoint y: 383, endPoint x: 335, endPoint y: 347, distance: 50.4
click at [304, 381] on div at bounding box center [389, 349] width 389 height 95
click at [335, 347] on div at bounding box center [389, 349] width 389 height 95
drag, startPoint x: 477, startPoint y: 325, endPoint x: 509, endPoint y: 324, distance: 31.9
click at [477, 325] on div at bounding box center [389, 349] width 389 height 95
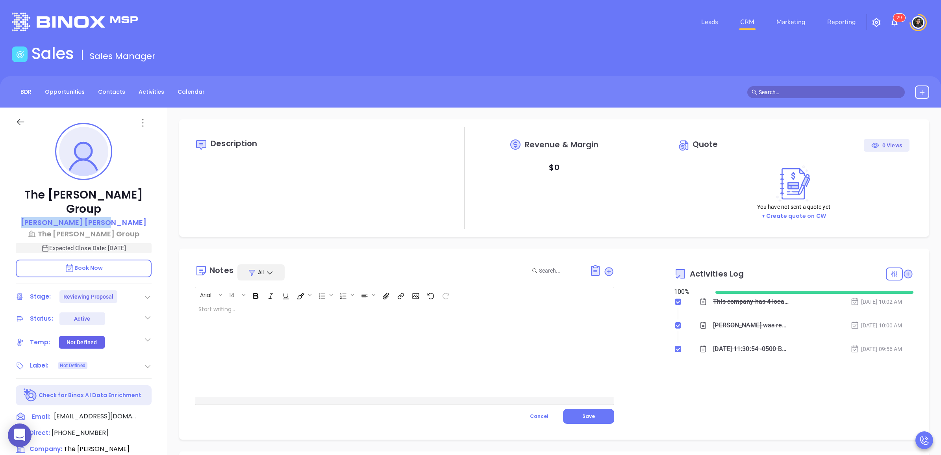
copy p "Owen McKane"
drag, startPoint x: 127, startPoint y: 207, endPoint x: 52, endPoint y: 205, distance: 74.9
click at [52, 217] on div "Owen McKane" at bounding box center [84, 222] width 136 height 11
copy p "The [PERSON_NAME] Group"
drag, startPoint x: 131, startPoint y: 194, endPoint x: 41, endPoint y: 193, distance: 90.6
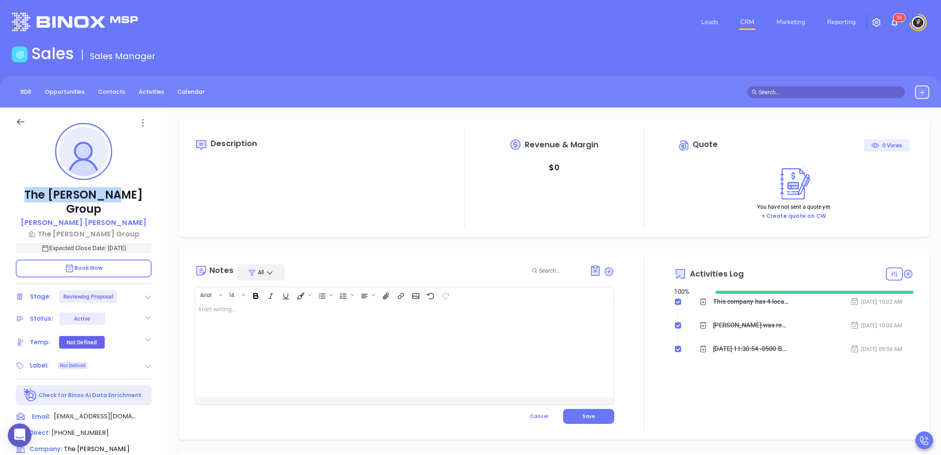
click at [41, 193] on p "The [PERSON_NAME] Group" at bounding box center [84, 202] width 136 height 28
click at [142, 412] on div at bounding box center [146, 417] width 12 height 10
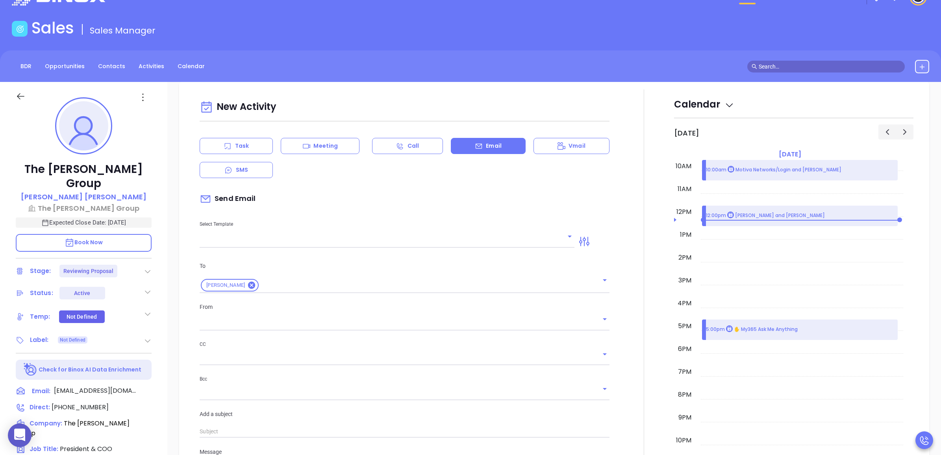
scroll to position [107, 0]
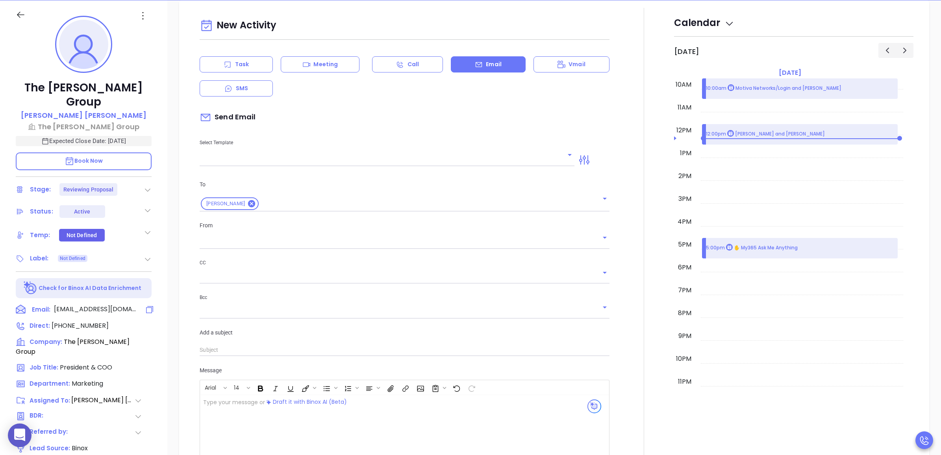
click at [150, 305] on icon at bounding box center [149, 309] width 9 height 9
type input "[PERSON_NAME]"
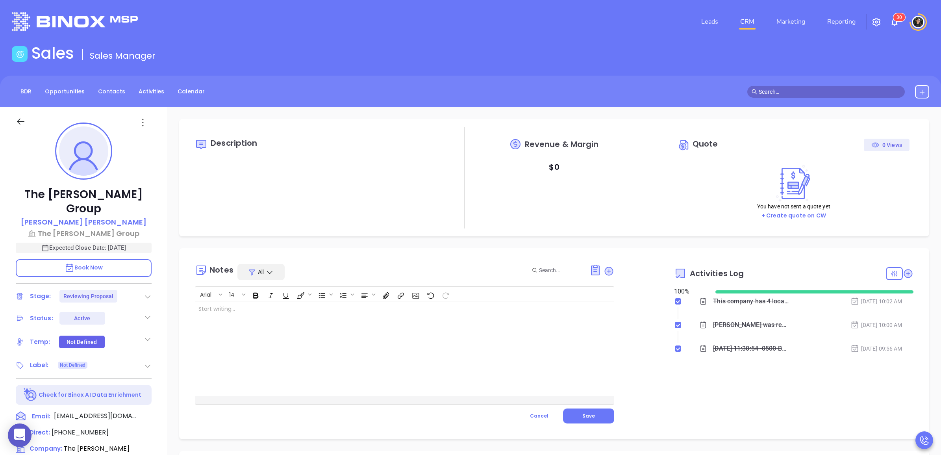
scroll to position [0, 0]
drag, startPoint x: 438, startPoint y: 332, endPoint x: 443, endPoint y: 333, distance: 5.0
click at [440, 332] on div "﻿" at bounding box center [389, 349] width 389 height 95
click at [622, 97] on div "BDR Opportunities Contacts Activities Calendar" at bounding box center [470, 91] width 941 height 13
click at [497, 342] on div "﻿" at bounding box center [389, 349] width 389 height 95
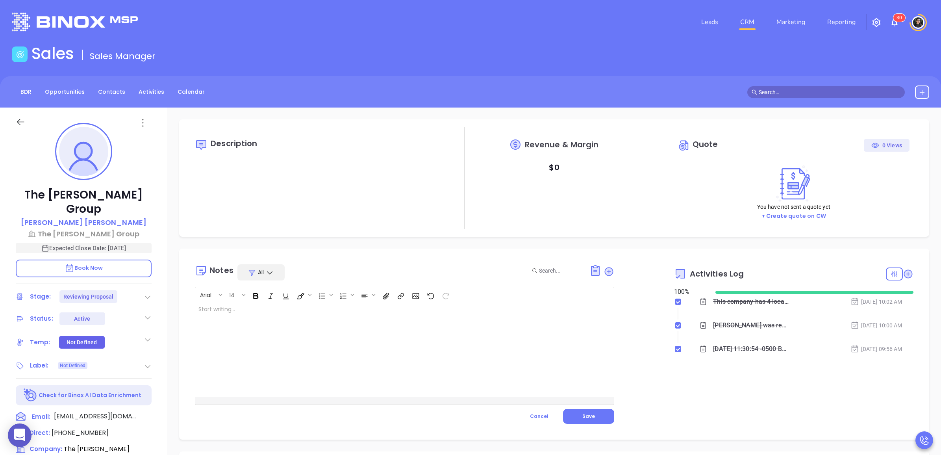
click at [662, 110] on div "Description Revenue & Margin $ 0 Quote 0 Views You have not sent a quote yet + …" at bounding box center [554, 383] width 774 height 551
click at [448, 76] on div "BDR Opportunities Contacts Activities Calendar" at bounding box center [470, 92] width 941 height 32
click at [465, 319] on div "﻿" at bounding box center [389, 349] width 389 height 95
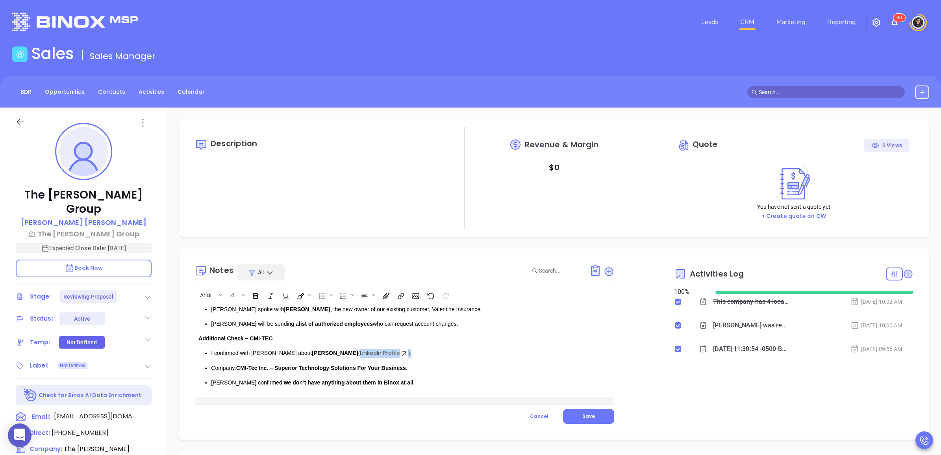
drag, startPoint x: 379, startPoint y: 353, endPoint x: 316, endPoint y: 353, distance: 62.6
click at [316, 353] on p "I confirmed with Liz about Larry Cianfoni ( LinkedIn Profile )." at bounding box center [396, 353] width 370 height 9
click at [397, 369] on strong "CMI-Tec Inc. – Superior Technology Solutions For Your Business" at bounding box center [321, 367] width 170 height 6
drag, startPoint x: 414, startPoint y: 368, endPoint x: 195, endPoint y: 359, distance: 219.6
click at [197, 366] on div "Walter spoke with Owen , the new owner of our existing customer, Valentine Insu…" at bounding box center [389, 349] width 389 height 95
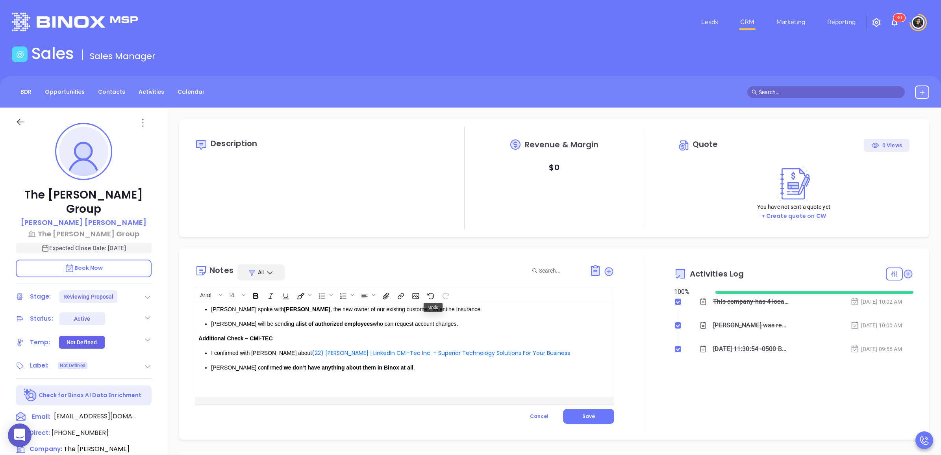
click at [353, 351] on p "I confirmed with Liz about (22) Larry Cianfoni | LinkedIn ﻿ CMI-Tec Inc. – Supe…" at bounding box center [396, 353] width 370 height 8
click at [211, 376] on li "Liz confirmed: we don’t have anything about them in Binox at all ." at bounding box center [396, 376] width 370 height 8
click at [211, 373] on ul "I confirmed with Liz about (22) Larry Cianfoni | LinkedIn CMI-Tec Inc. – Superi…" at bounding box center [390, 364] width 383 height 31
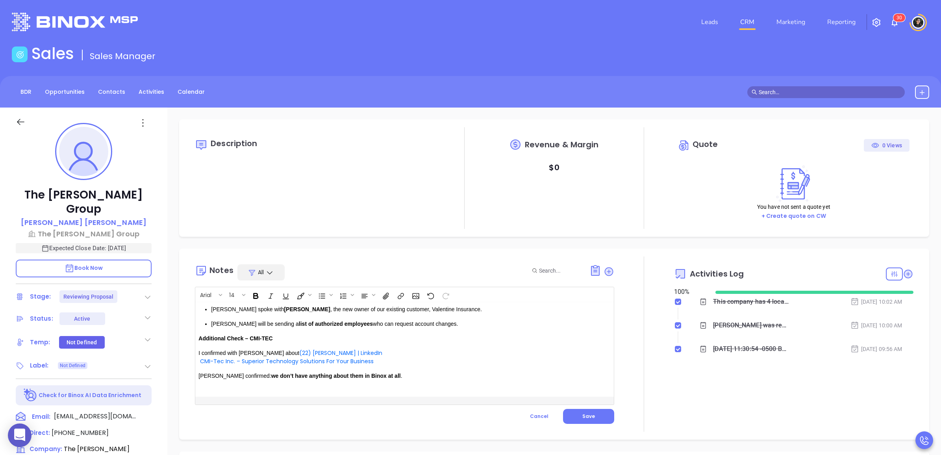
click at [233, 377] on p "Liz confirmed: we don’t have anything about them in Binox at all ." at bounding box center [390, 376] width 383 height 8
drag, startPoint x: 233, startPoint y: 377, endPoint x: 410, endPoint y: 377, distance: 177.3
click at [410, 377] on p "Liz confirmed: we don’t have anything about them in Binox at all ." at bounding box center [390, 376] width 383 height 8
click at [255, 300] on button "Bold" at bounding box center [255, 294] width 13 height 13
click at [236, 374] on p "Liz confirmed: we don’t have anything about them in Binox at all ." at bounding box center [390, 376] width 383 height 8
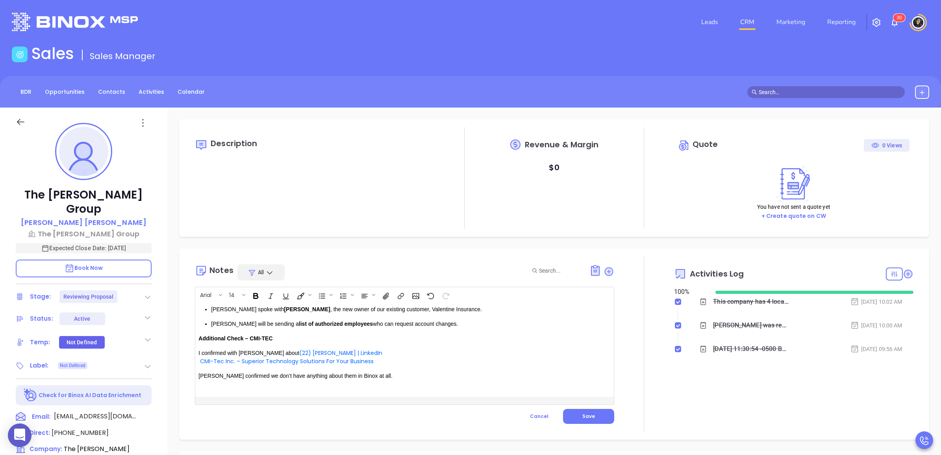
click at [212, 304] on div "Walter spoke with Owen , the new owner of our existing customer, Valentine Insu…" at bounding box center [389, 349] width 389 height 95
click at [201, 309] on ul "Walter spoke with Owen , the new owner of our existing customer, Valentine Insu…" at bounding box center [390, 316] width 383 height 23
click at [209, 310] on ul "Walter spoke with Owen , the new owner of our existing customer, Valentine Insu…" at bounding box center [390, 316] width 383 height 23
click at [583, 414] on span "Save" at bounding box center [589, 416] width 13 height 7
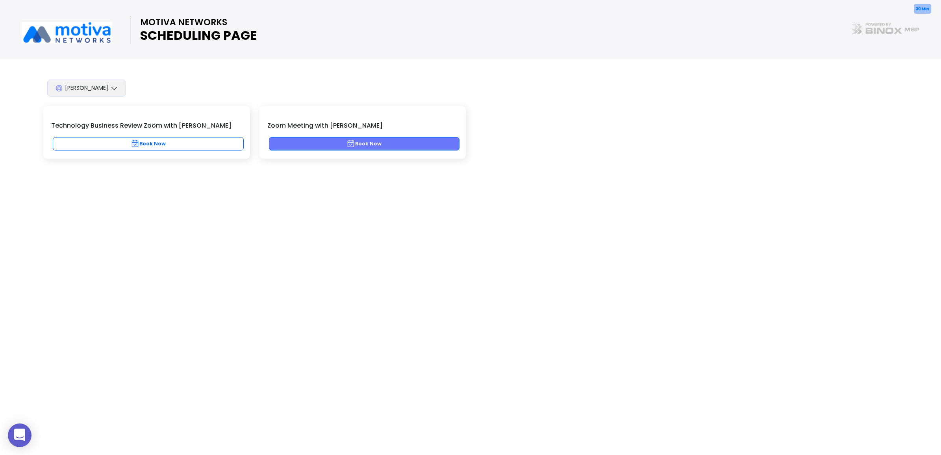
click at [367, 146] on button "Book Now" at bounding box center [364, 143] width 191 height 13
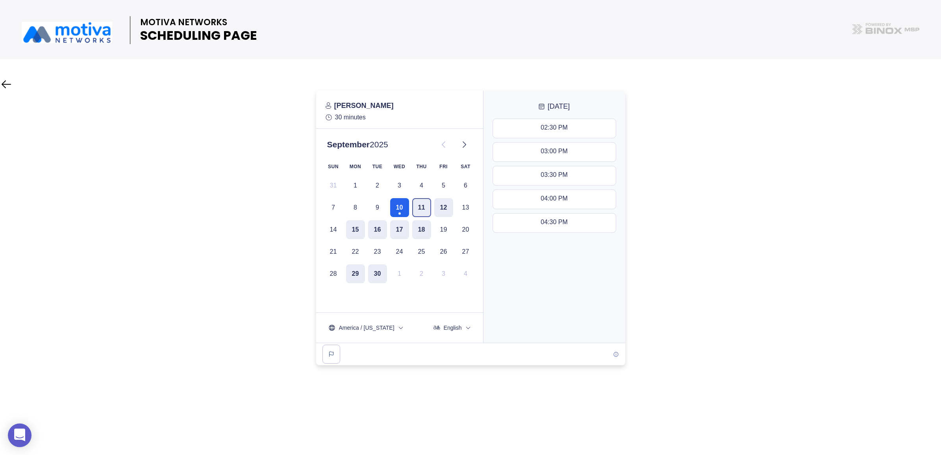
click at [418, 208] on button "11" at bounding box center [421, 207] width 19 height 19
click at [557, 131] on div "10:00 AM - 10:30 AM" at bounding box center [554, 128] width 59 height 9
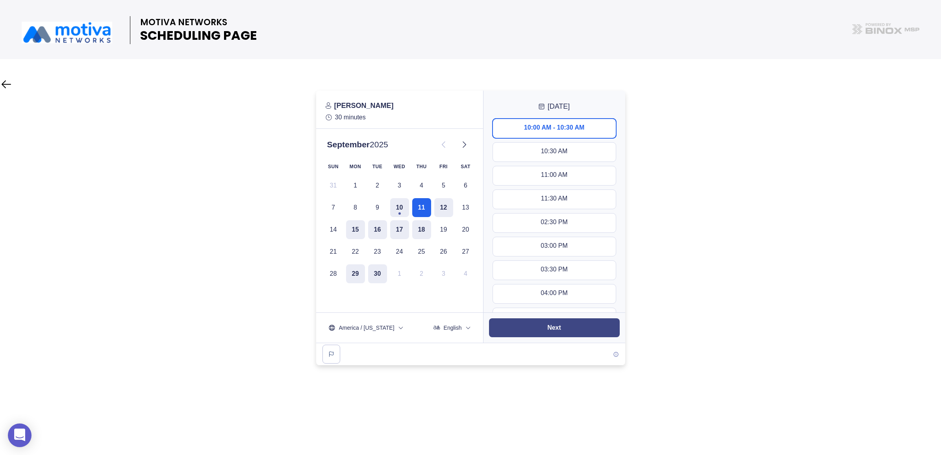
click at [578, 329] on button "Next" at bounding box center [554, 327] width 131 height 19
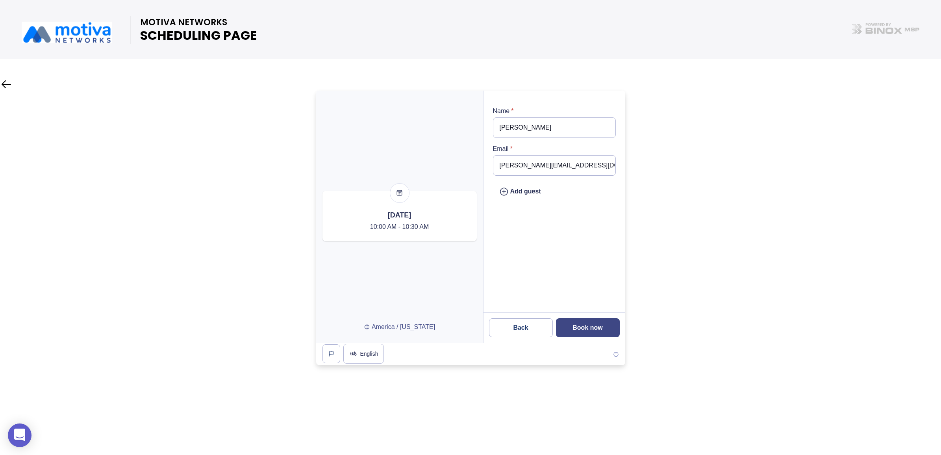
click at [0, 0] on slot "Book now" at bounding box center [0, 0] width 0 height 0
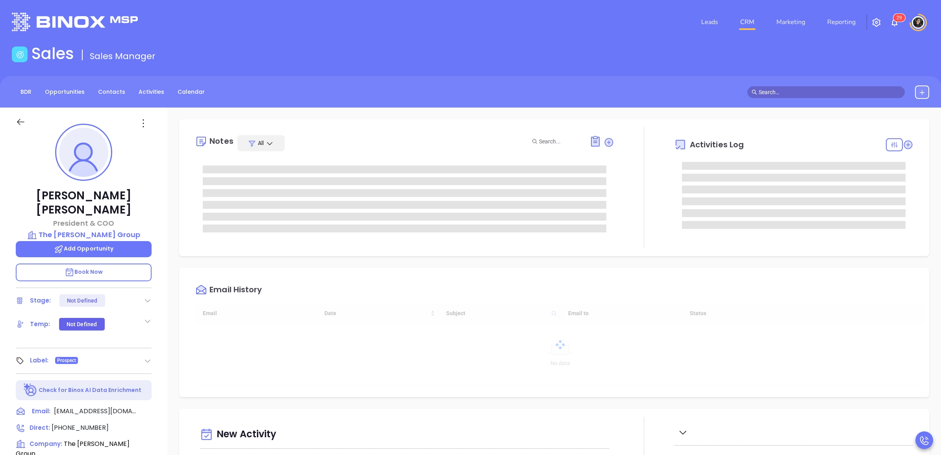
type input "10:00 am"
type input "[DATE]"
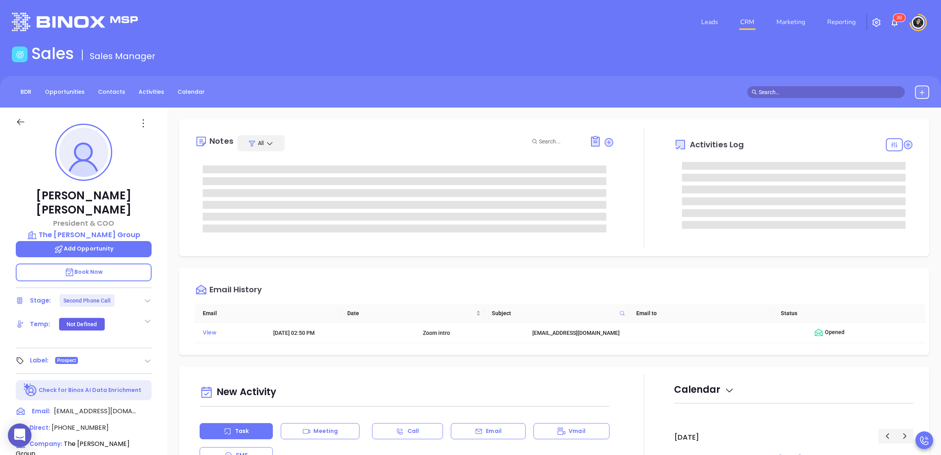
type input "[PERSON_NAME]"
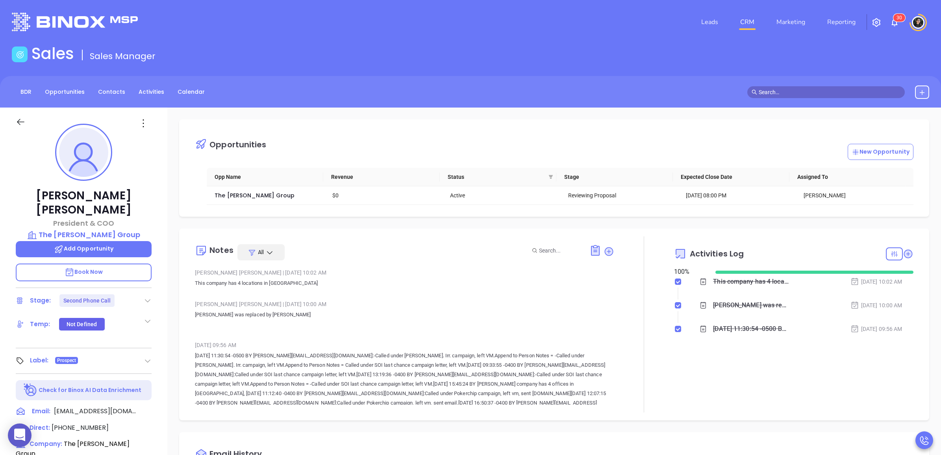
scroll to position [229, 0]
